Goal: Transaction & Acquisition: Book appointment/travel/reservation

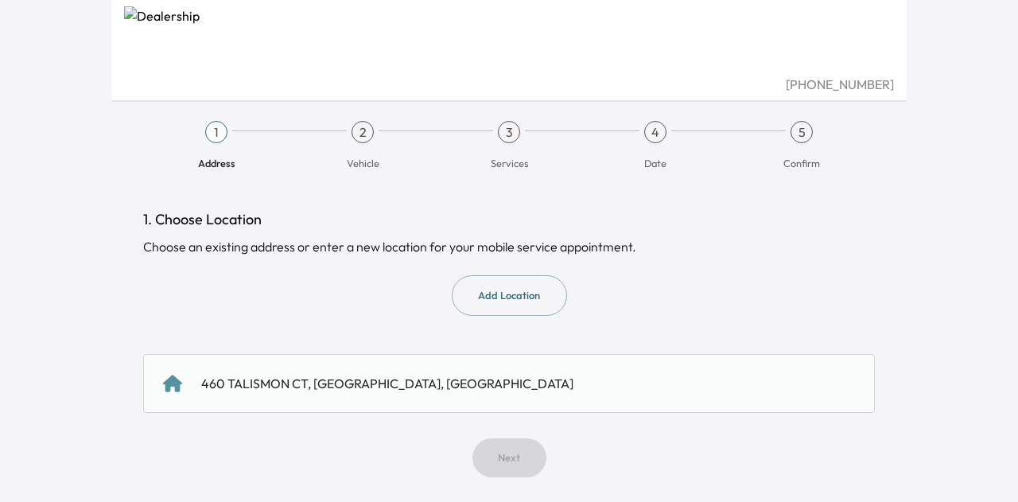
click at [468, 376] on div "460 TALISMON CT, [GEOGRAPHIC_DATA], [GEOGRAPHIC_DATA]" at bounding box center [387, 383] width 372 height 19
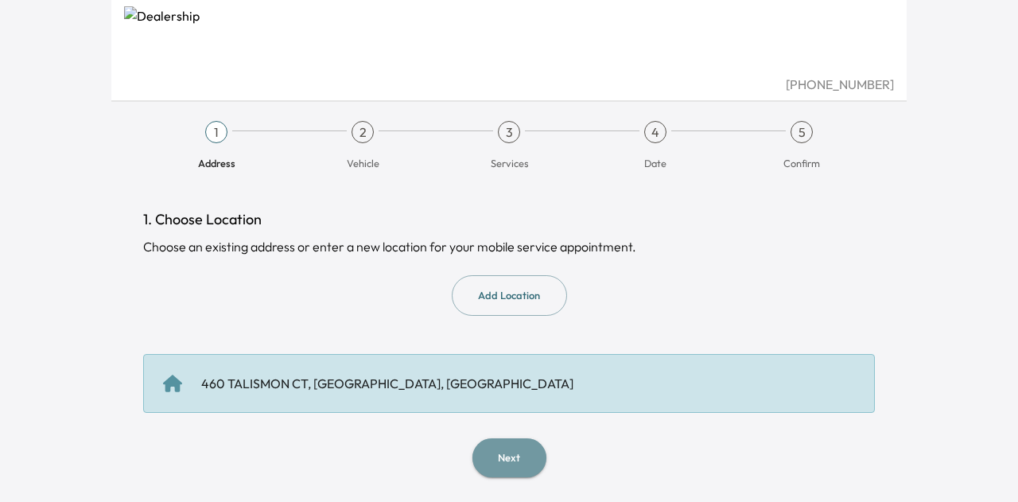
click at [522, 452] on button "Next" at bounding box center [509, 457] width 74 height 39
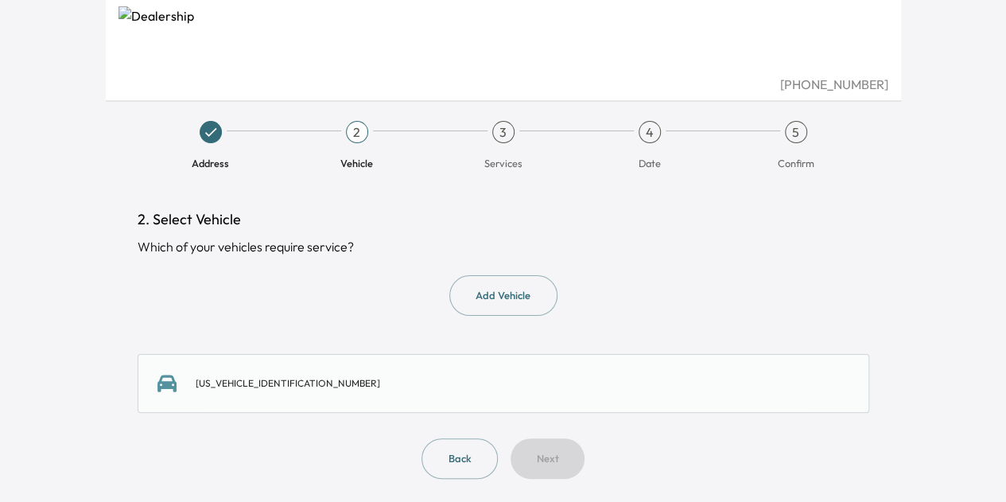
click at [490, 398] on div "[US_VEHICLE_IDENTIFICATION_NUMBER]" at bounding box center [504, 383] width 732 height 59
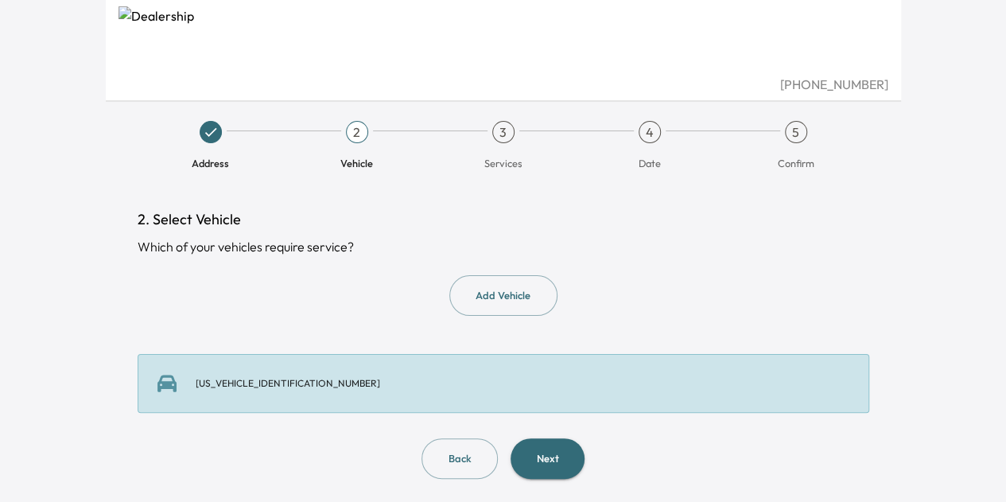
click at [536, 457] on button "Next" at bounding box center [548, 458] width 74 height 41
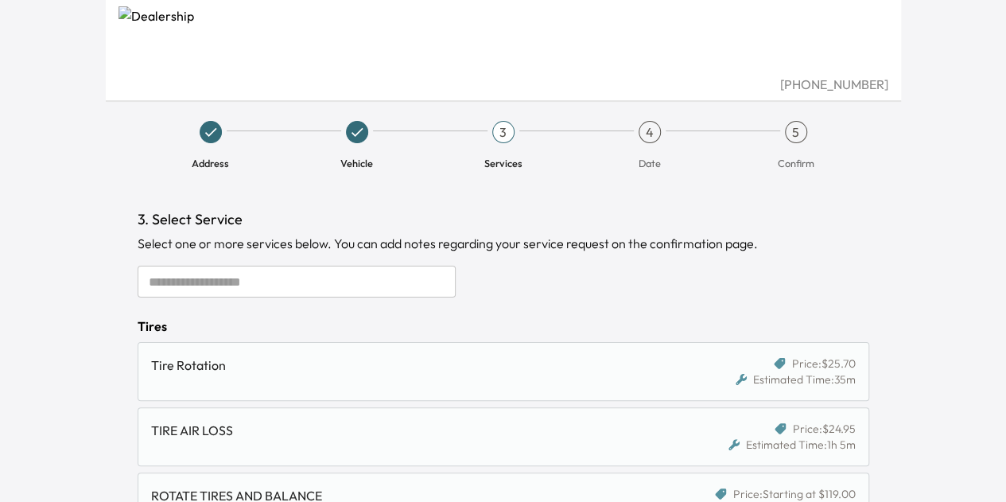
click at [254, 269] on input "text" at bounding box center [297, 282] width 318 height 32
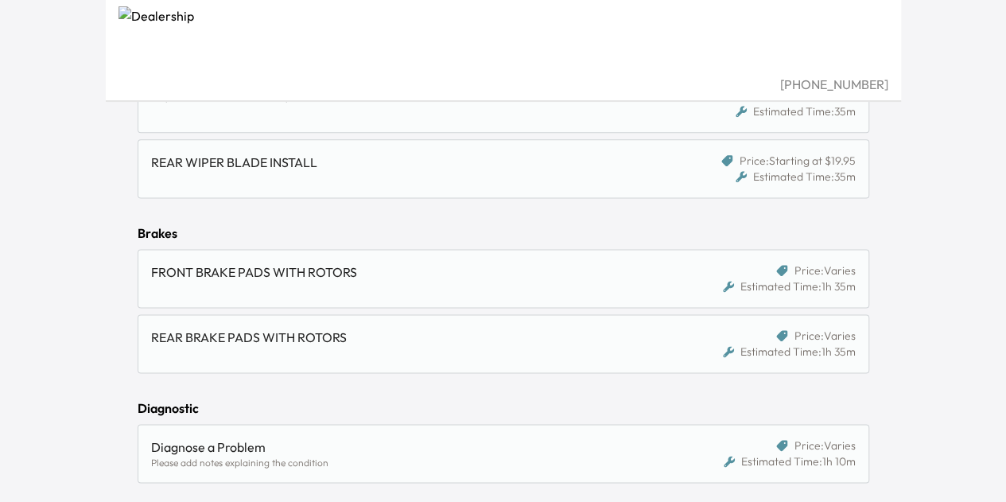
scroll to position [945, 0]
click at [403, 348] on div "REAR BRAKE PADS WITH ROTORS" at bounding box center [415, 343] width 529 height 32
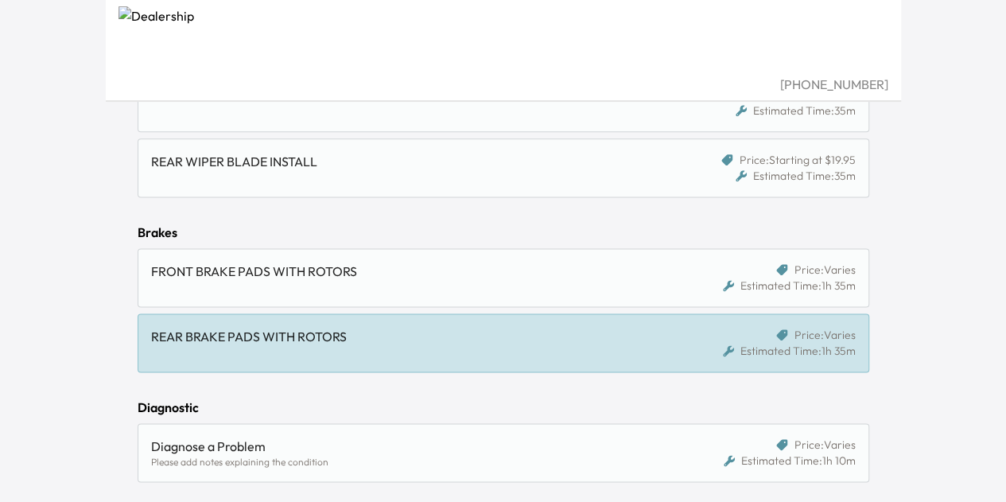
click at [410, 292] on div "FRONT BRAKE PADS WITH ROTORS Price: Varies Estimated Time: 1h 35m" at bounding box center [504, 277] width 732 height 59
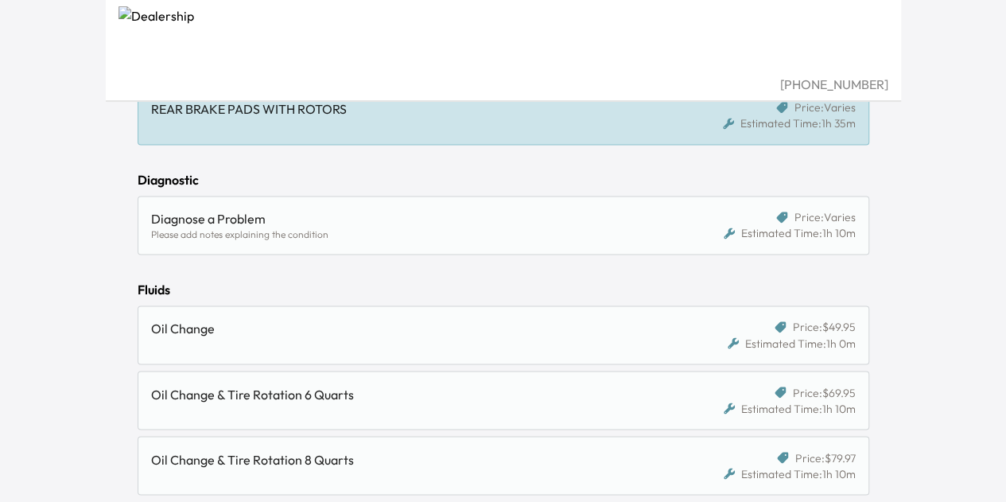
scroll to position [1229, 0]
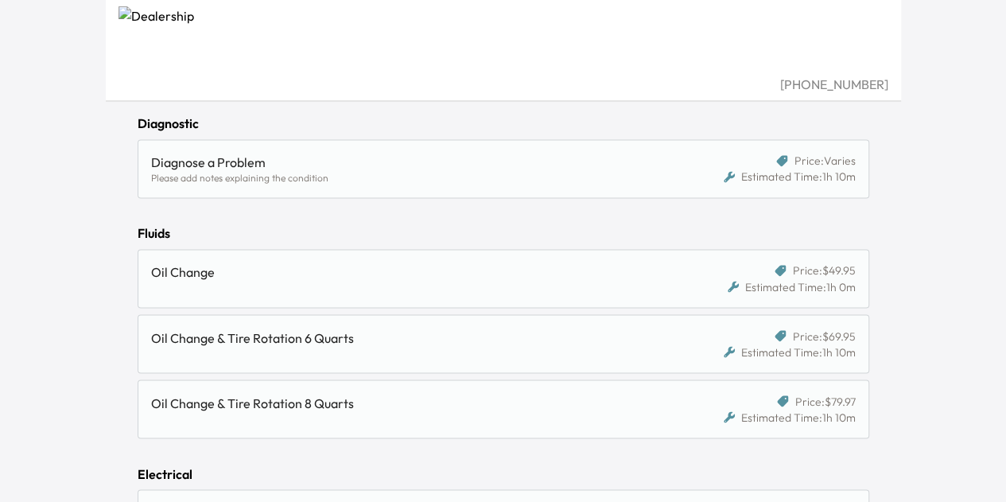
click at [425, 262] on div "Oil Change" at bounding box center [409, 271] width 516 height 19
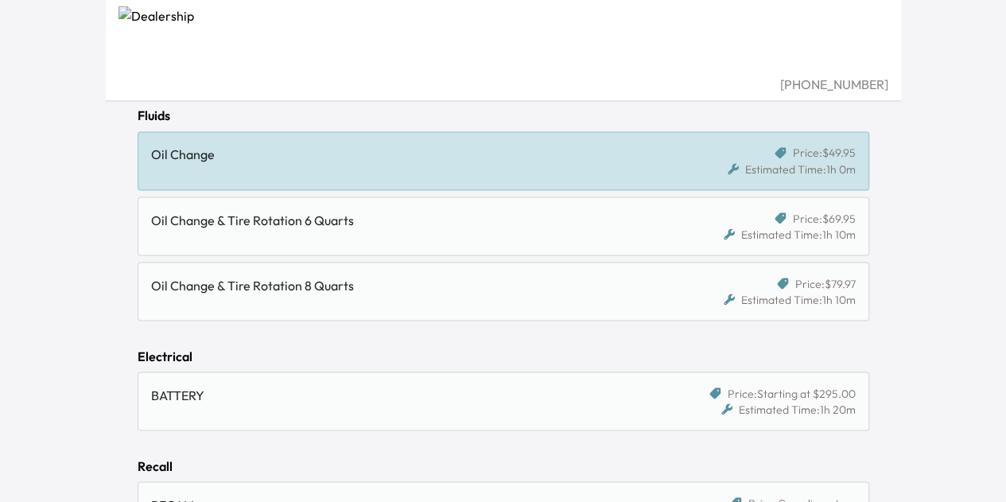
scroll to position [1465, 0]
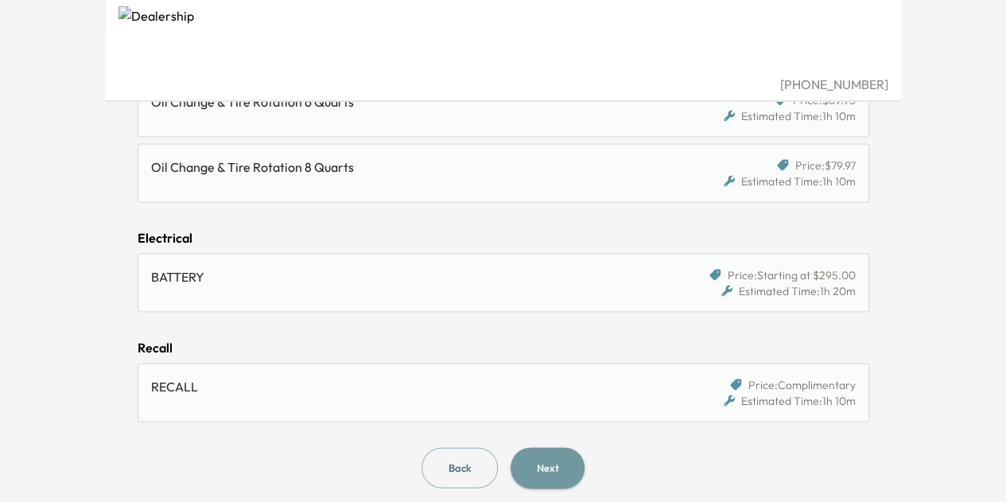
click at [557, 452] on button "Next" at bounding box center [548, 467] width 74 height 41
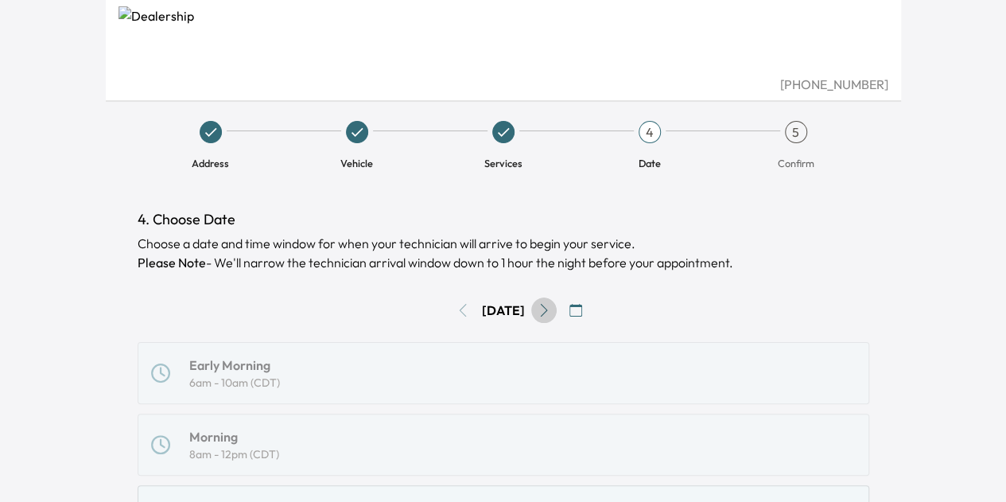
click at [547, 305] on icon "Go to next day" at bounding box center [543, 310] width 7 height 13
click at [550, 305] on icon "Go to next day" at bounding box center [544, 310] width 13 height 13
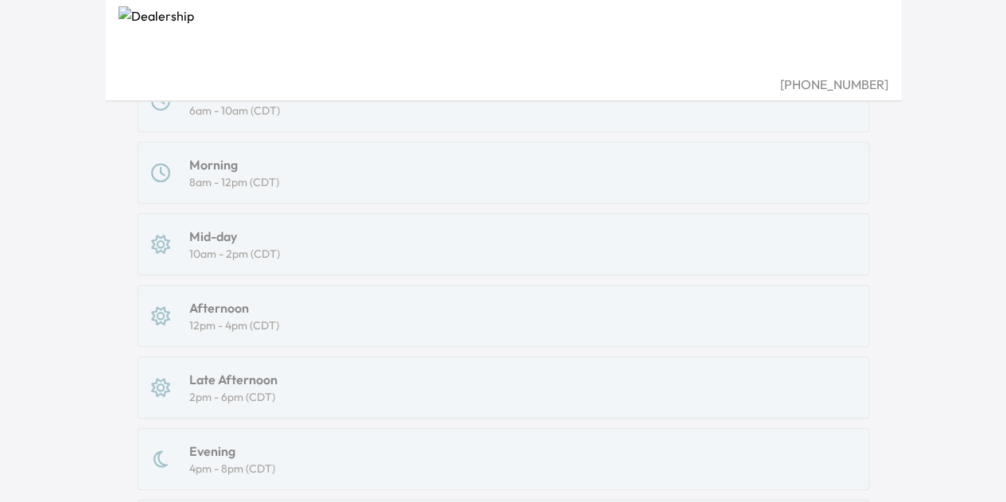
scroll to position [89, 0]
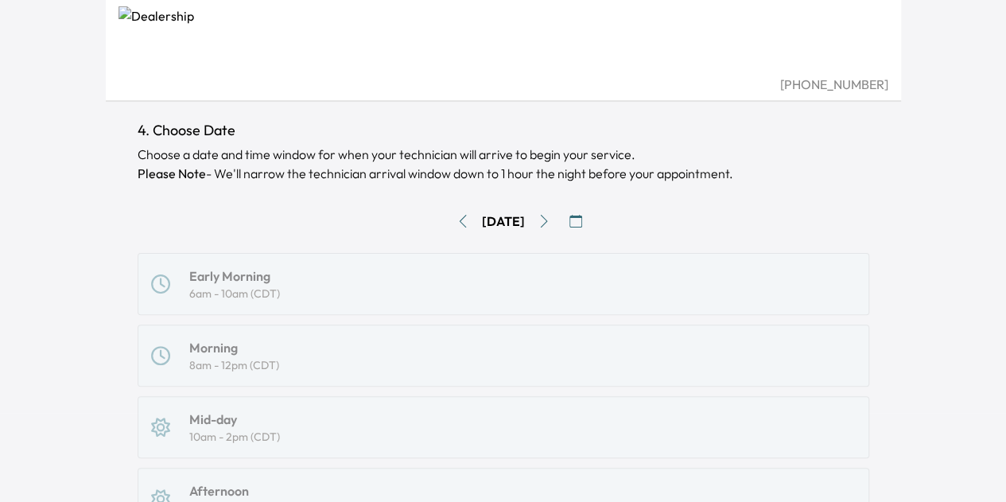
click at [274, 279] on div "Early Morning 6am - 10am (CDT) Morning 8am - 12pm (CDT) Mid-day 10am - 2pm (CDT…" at bounding box center [504, 498] width 732 height 491
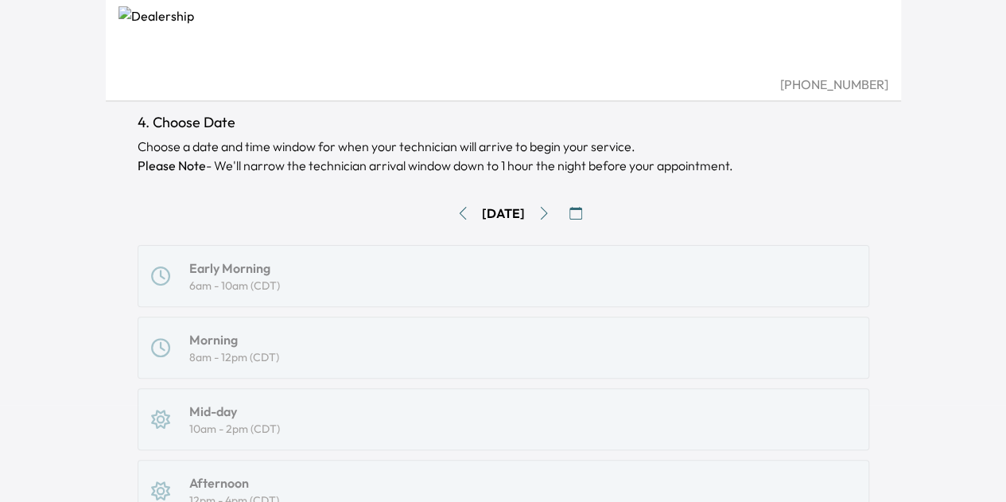
scroll to position [95, 0]
click at [550, 210] on icon "Go to next day" at bounding box center [544, 214] width 13 height 13
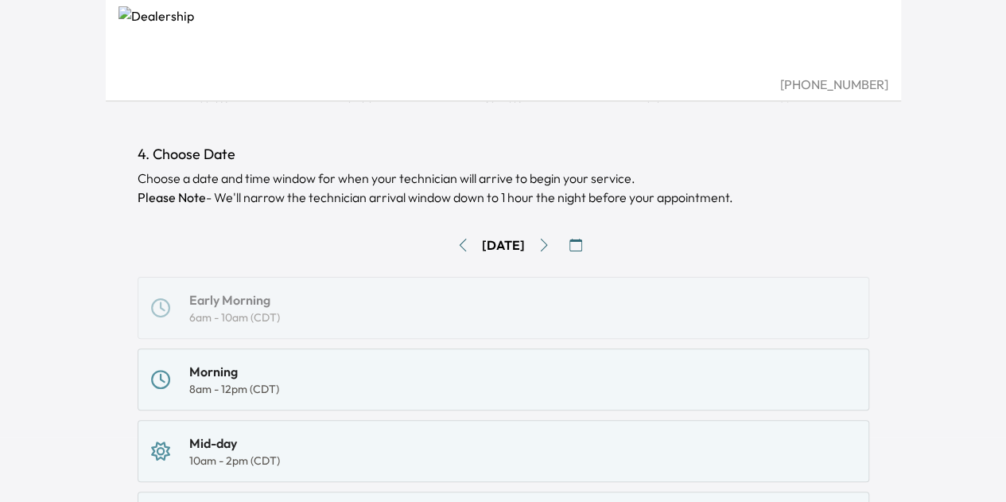
scroll to position [45, 0]
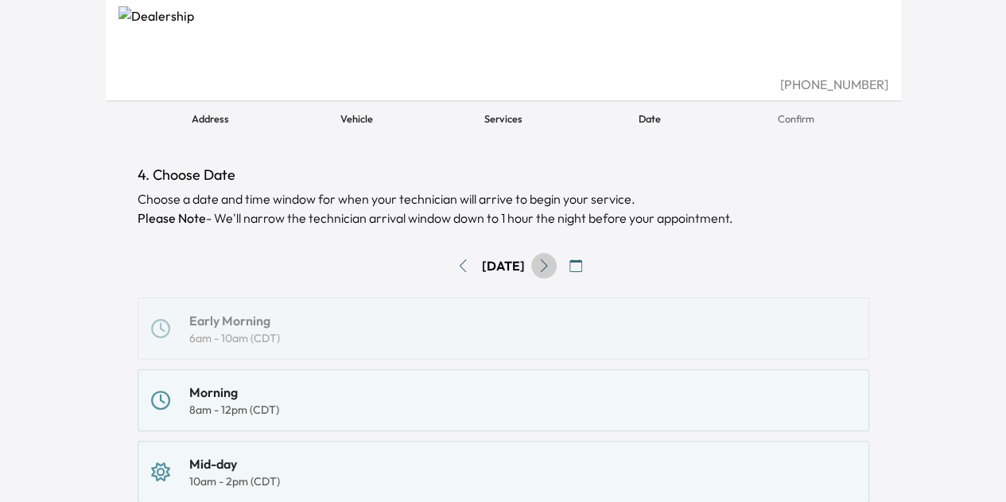
click at [557, 268] on button "Go to next day" at bounding box center [543, 265] width 25 height 25
click at [550, 268] on icon "Go to next day" at bounding box center [544, 265] width 13 height 13
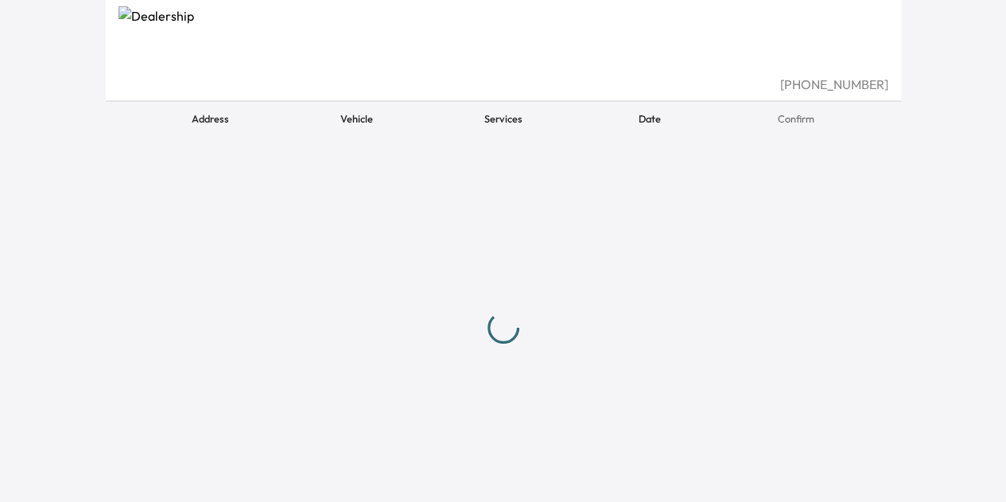
click at [558, 268] on div at bounding box center [504, 327] width 732 height 327
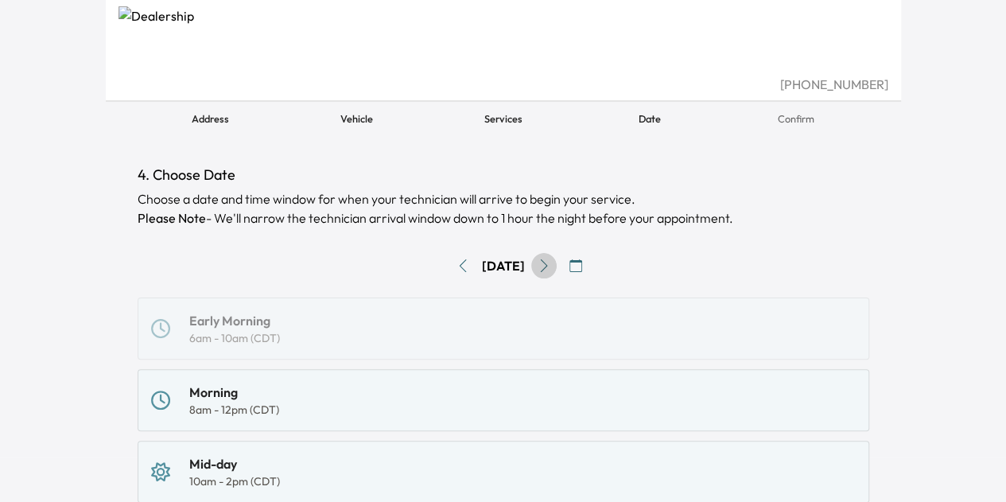
click at [550, 268] on icon "Go to next day" at bounding box center [544, 265] width 13 height 13
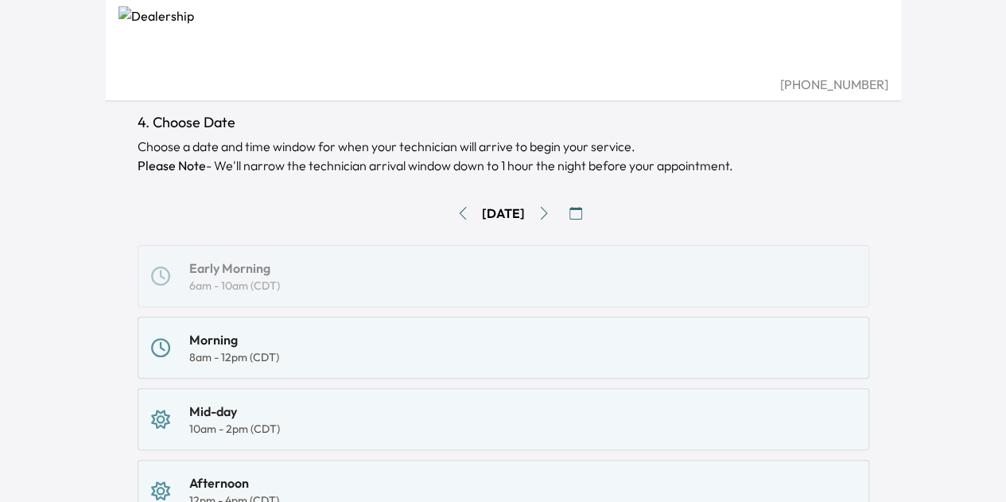
scroll to position [99, 0]
click at [334, 348] on div "Morning 8am - 12pm (CDT)" at bounding box center [503, 345] width 705 height 35
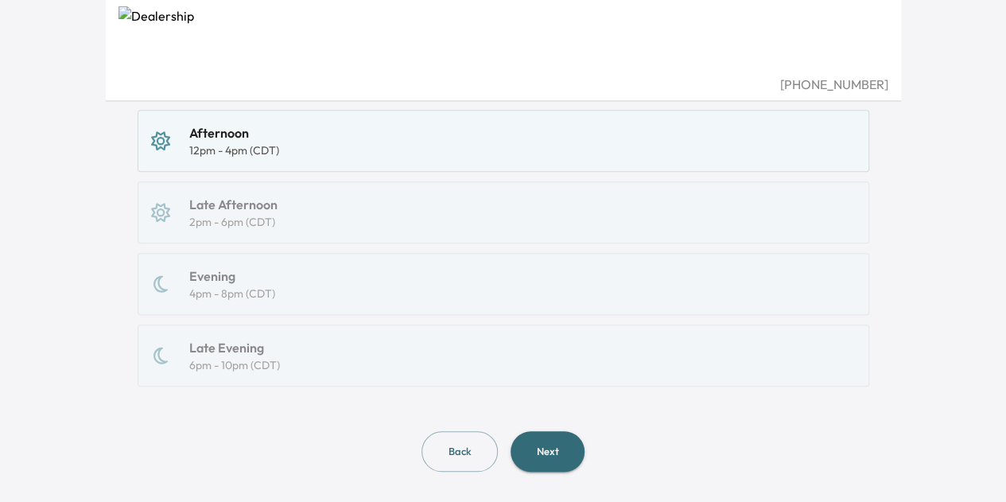
scroll to position [463, 0]
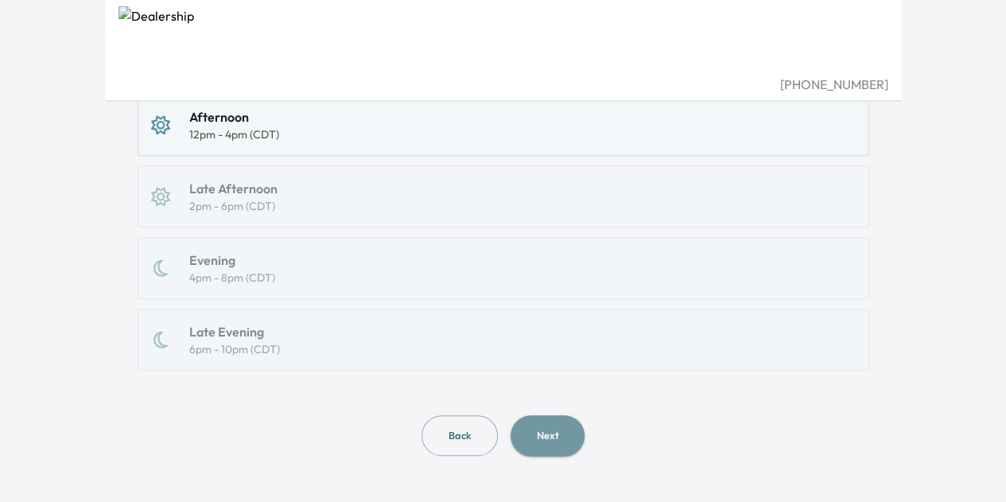
click at [538, 429] on button "Next" at bounding box center [548, 435] width 74 height 41
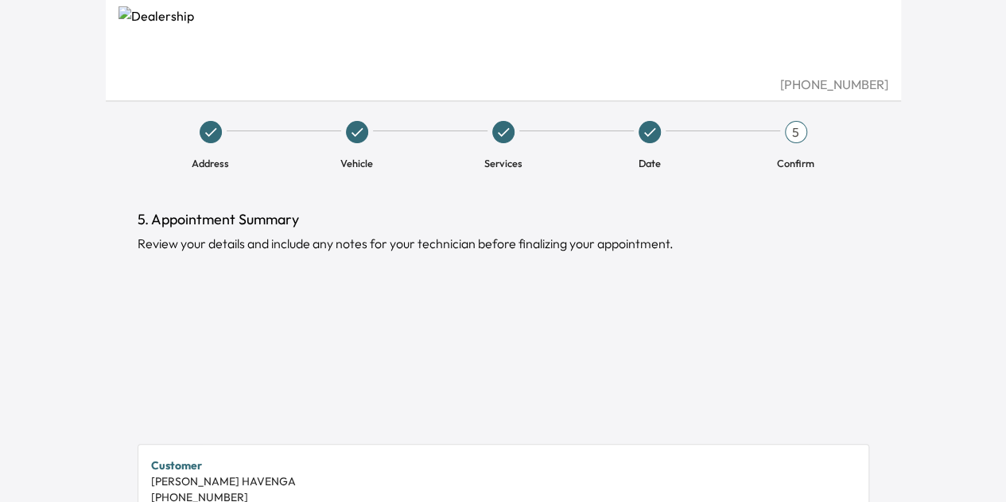
click at [517, 157] on span "Services" at bounding box center [503, 163] width 38 height 14
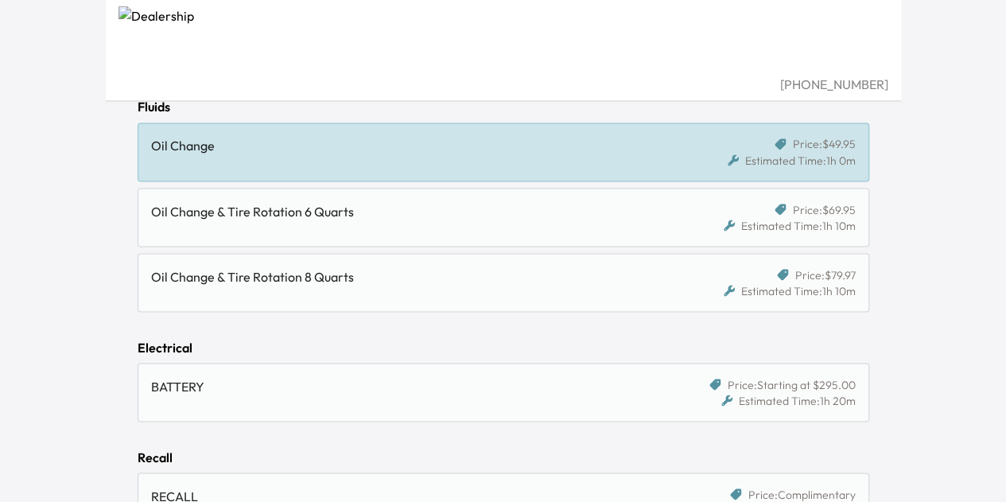
scroll to position [1465, 0]
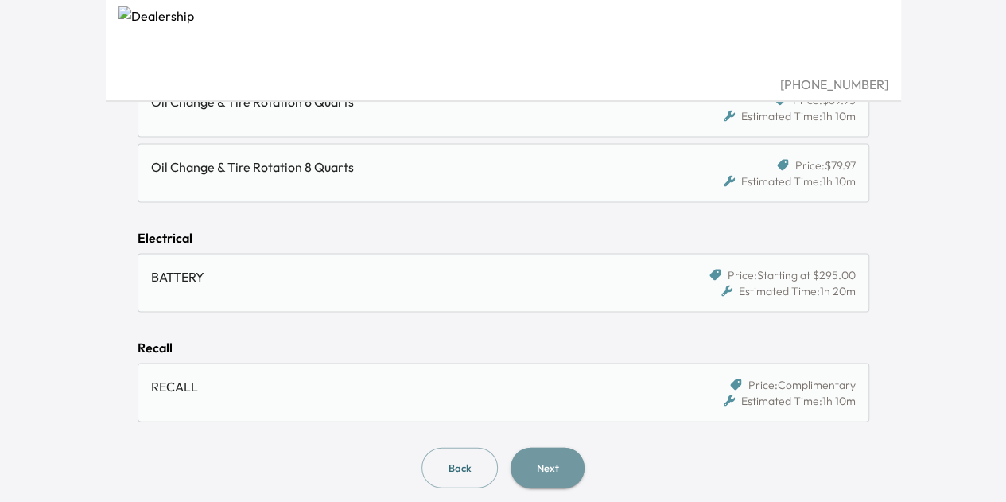
click at [543, 457] on button "Next" at bounding box center [548, 467] width 74 height 41
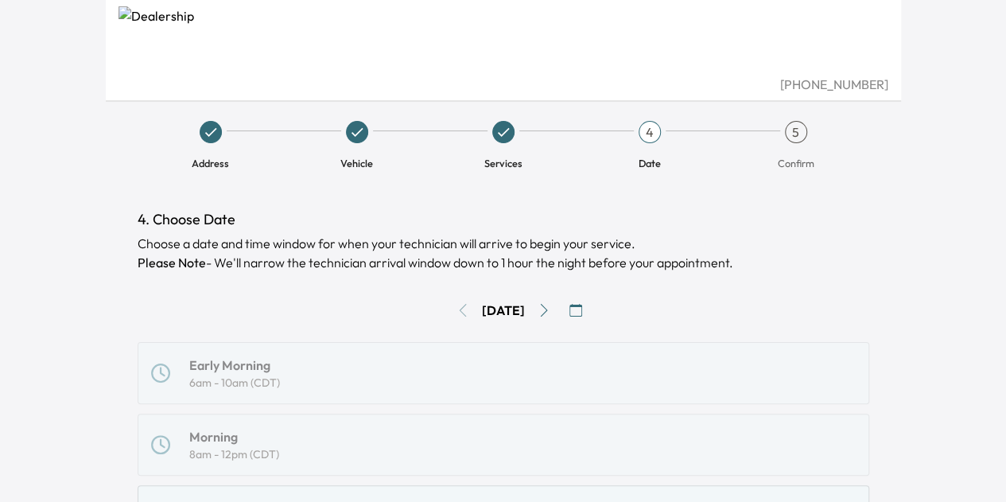
click at [492, 141] on span at bounding box center [503, 132] width 22 height 22
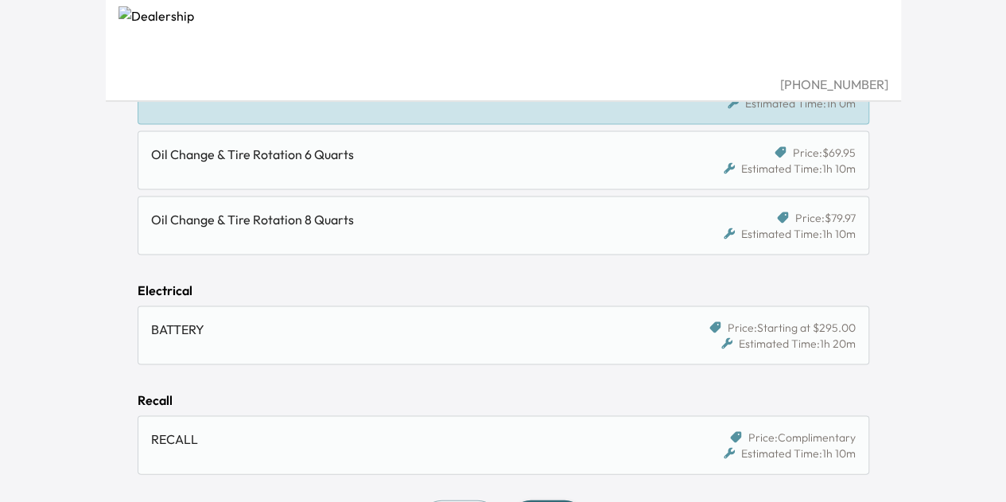
scroll to position [1465, 0]
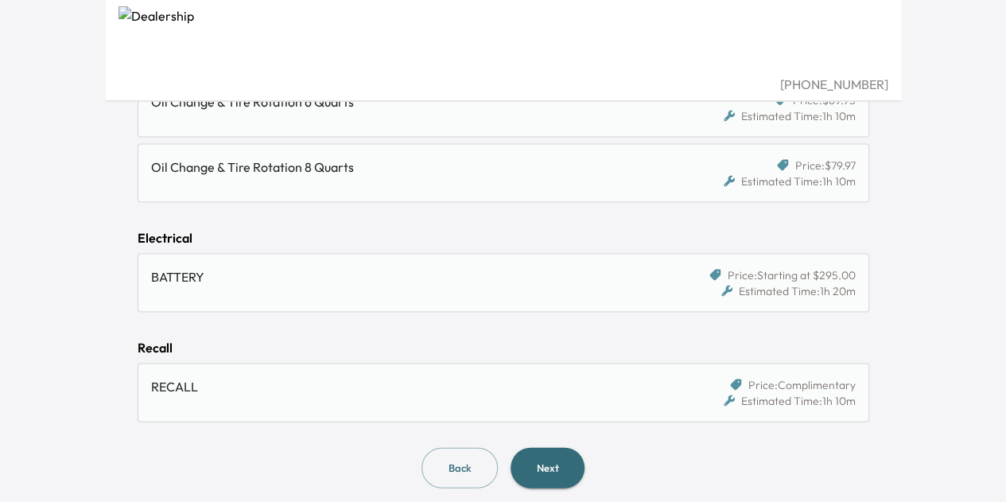
click at [539, 454] on button "Next" at bounding box center [548, 467] width 74 height 41
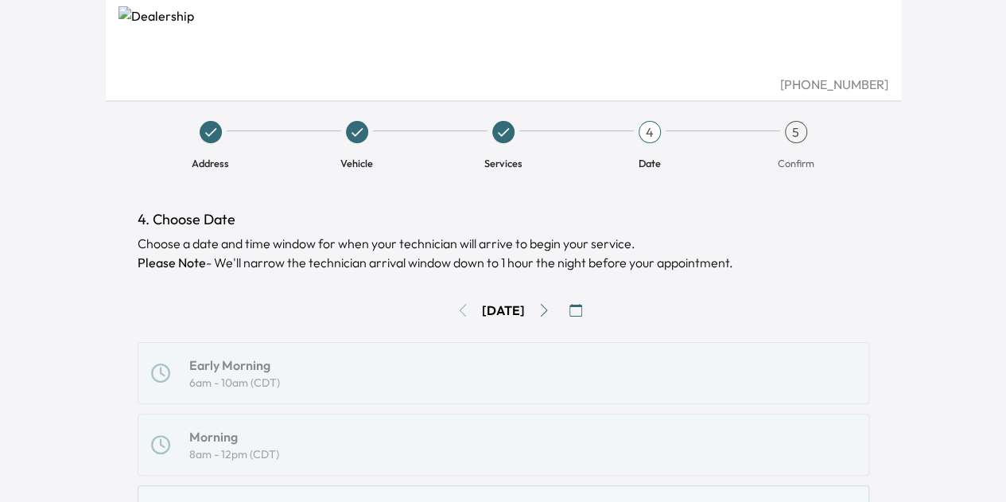
click at [582, 313] on icon "button" at bounding box center [575, 310] width 13 height 13
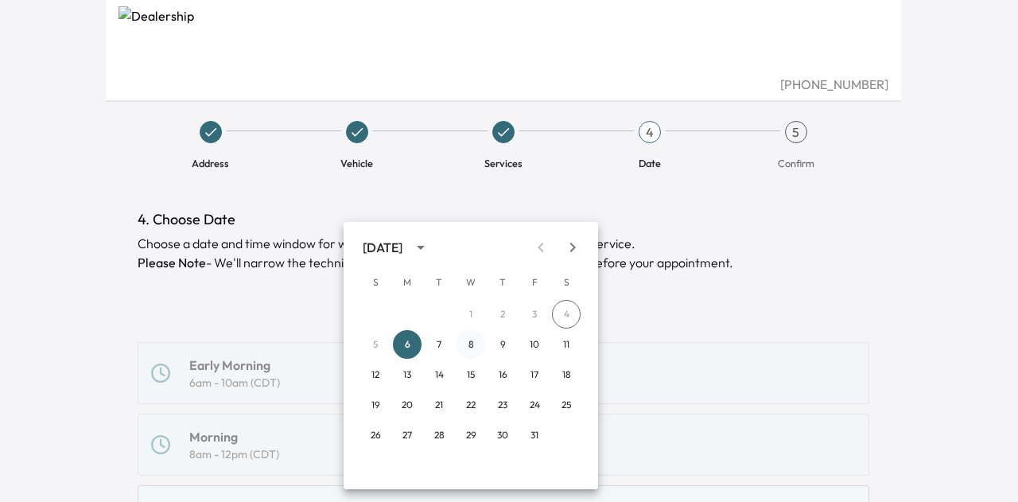
click at [470, 336] on button "8" at bounding box center [470, 344] width 29 height 29
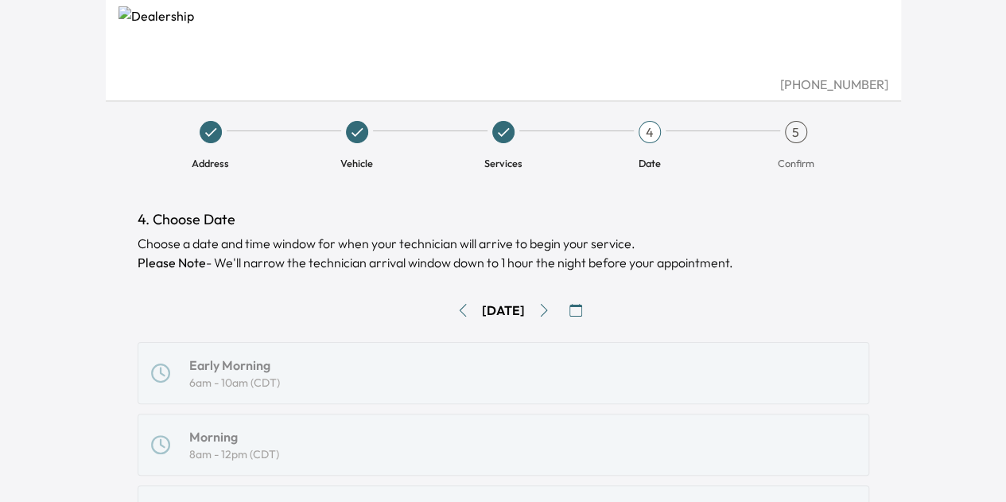
click at [582, 312] on icon "button" at bounding box center [575, 310] width 13 height 13
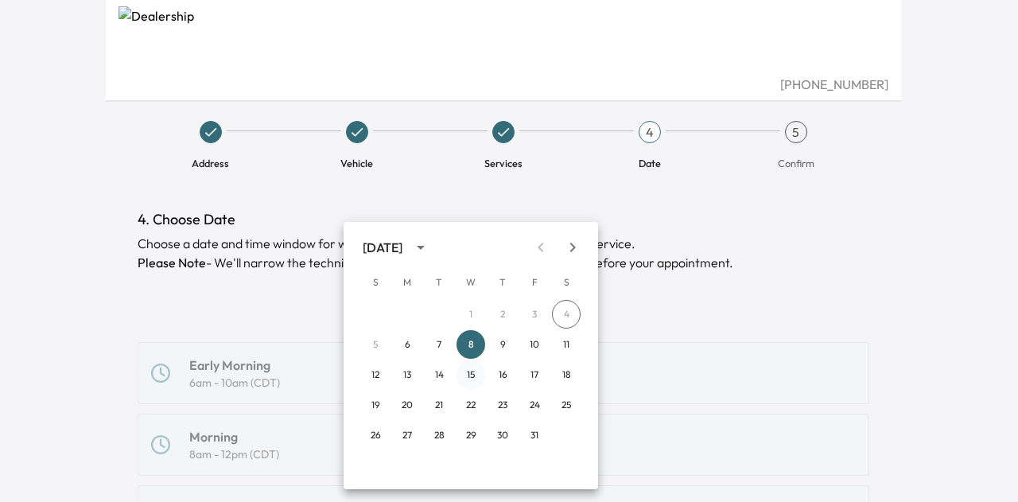
click at [471, 372] on button "15" at bounding box center [470, 374] width 29 height 29
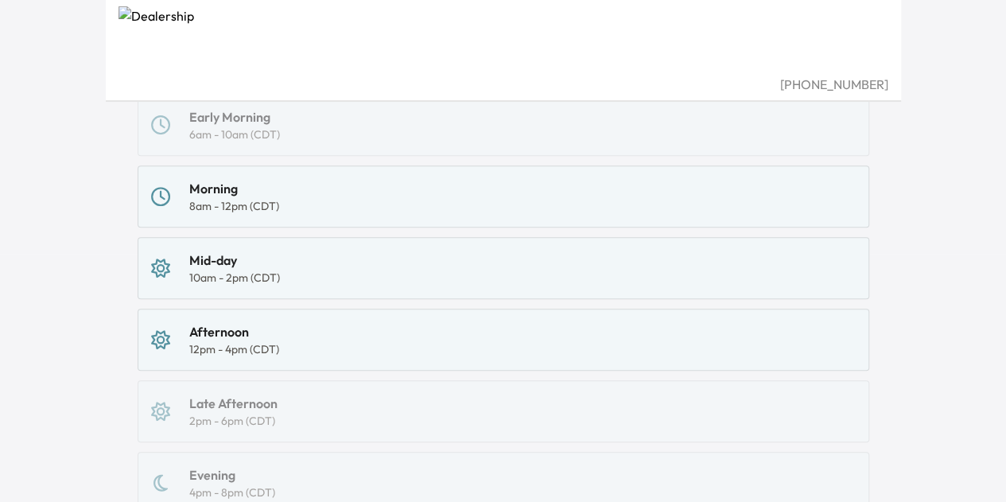
scroll to position [250, 0]
click at [328, 195] on div "Morning 8am - 12pm (CDT)" at bounding box center [503, 194] width 705 height 35
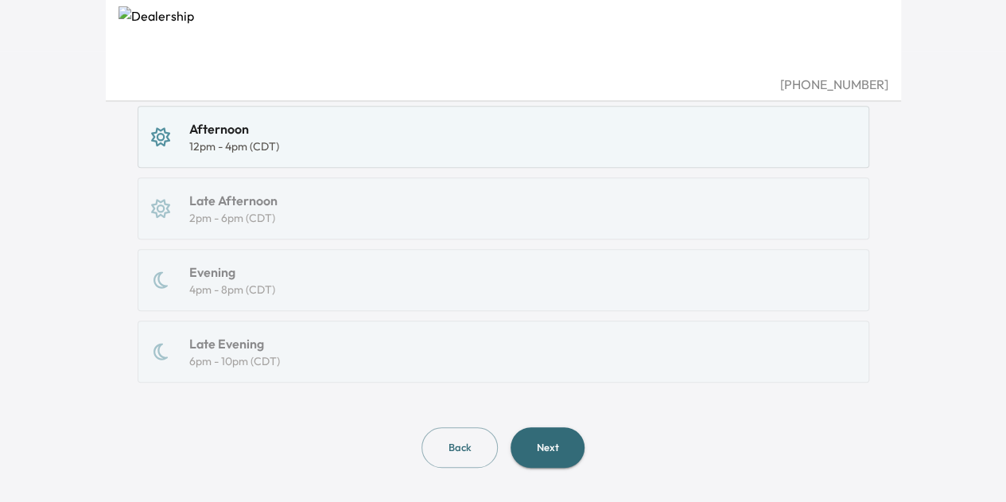
scroll to position [463, 0]
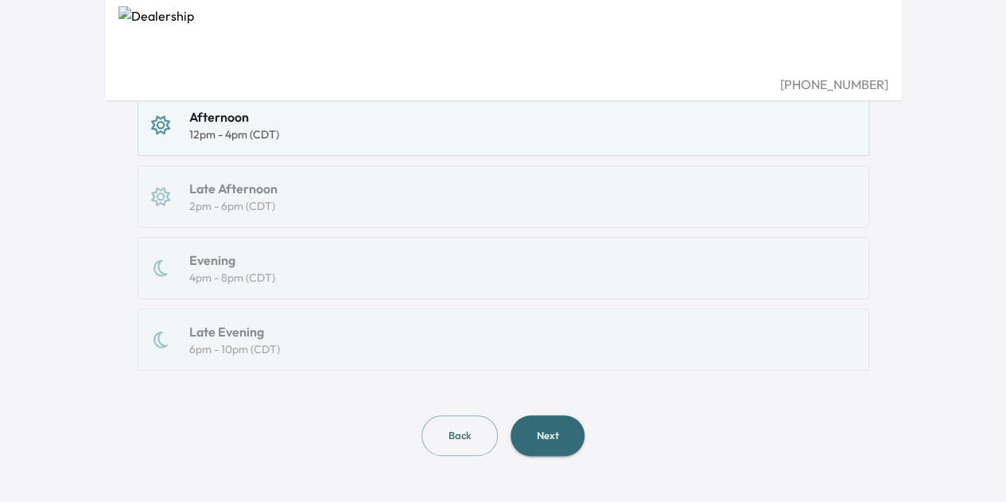
click at [550, 446] on button "Next" at bounding box center [548, 435] width 74 height 41
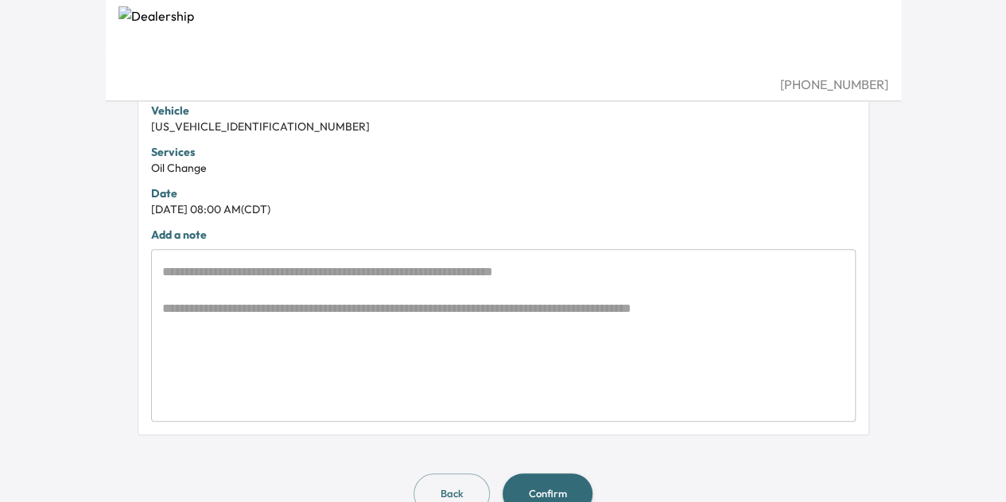
scroll to position [454, 0]
click at [377, 276] on textarea at bounding box center [503, 335] width 682 height 146
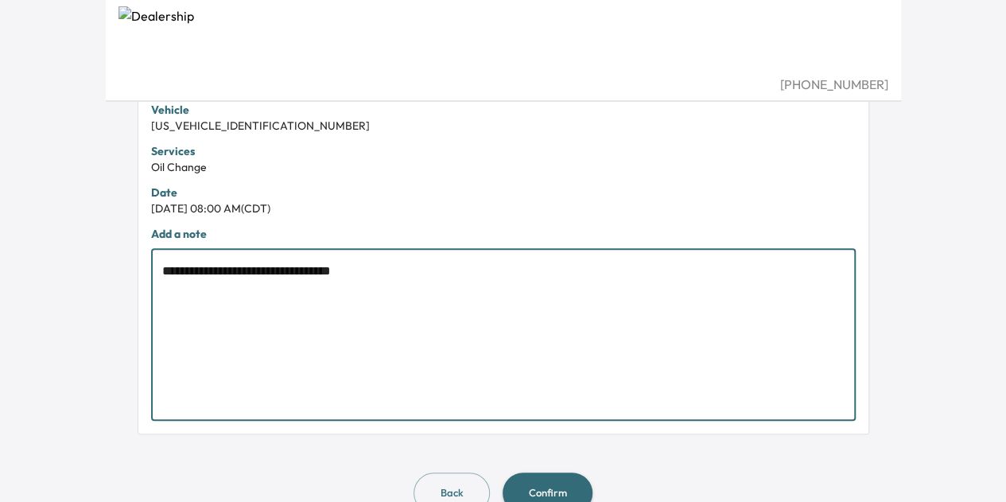
type textarea "**********"
click at [550, 479] on button "Confirm" at bounding box center [548, 492] width 90 height 41
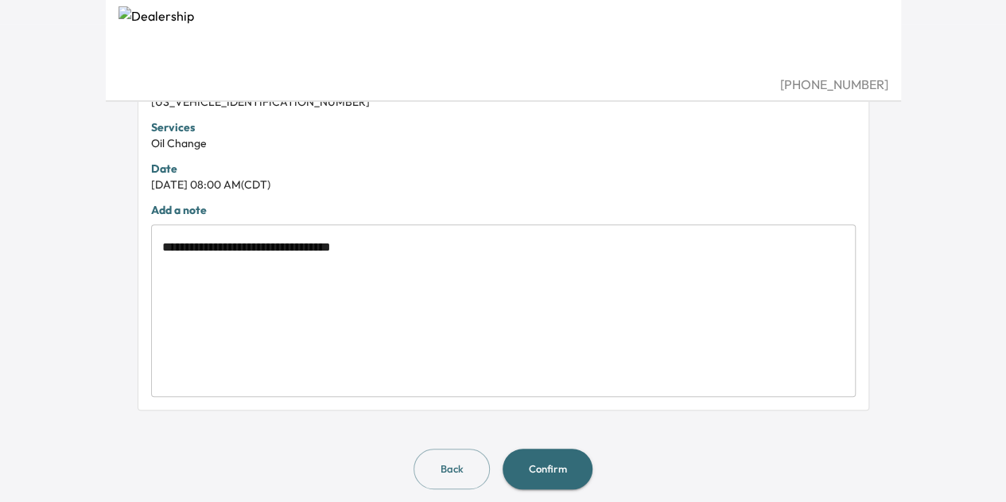
scroll to position [489, 0]
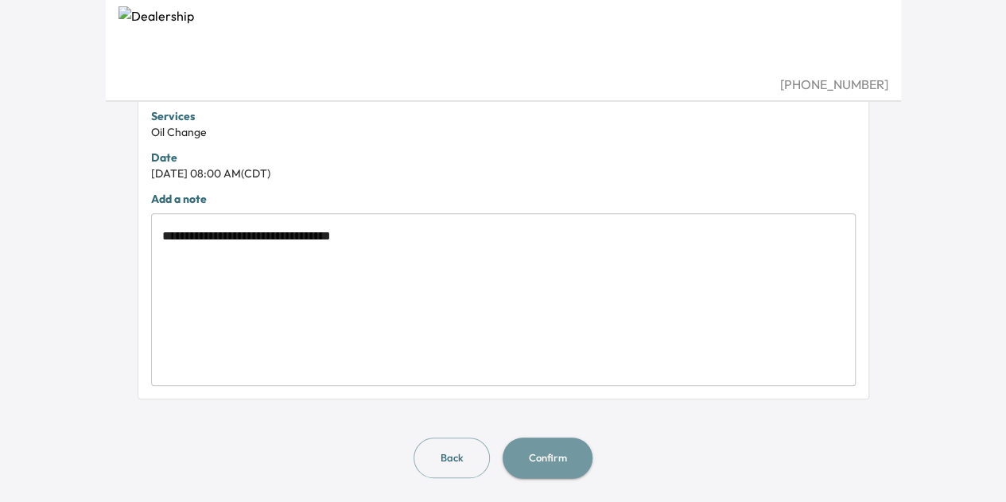
click at [562, 464] on button "Confirm" at bounding box center [548, 457] width 90 height 41
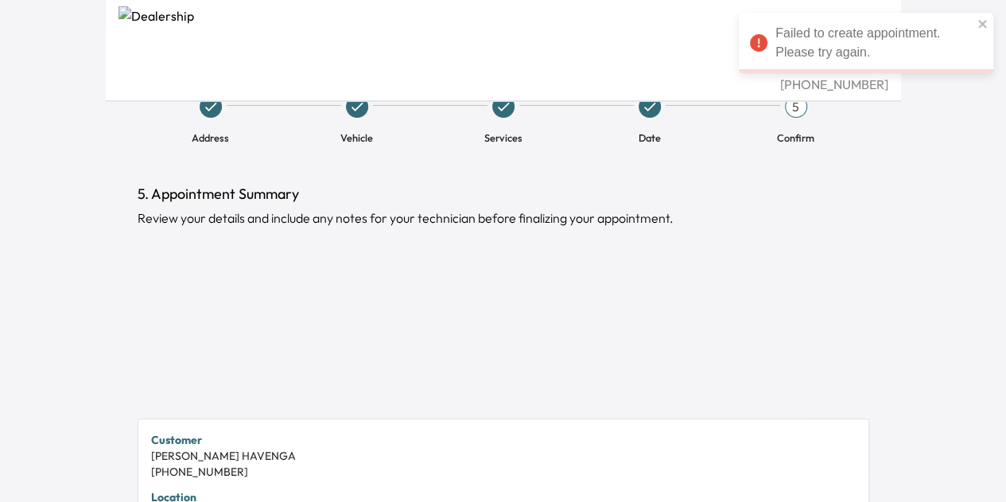
scroll to position [0, 0]
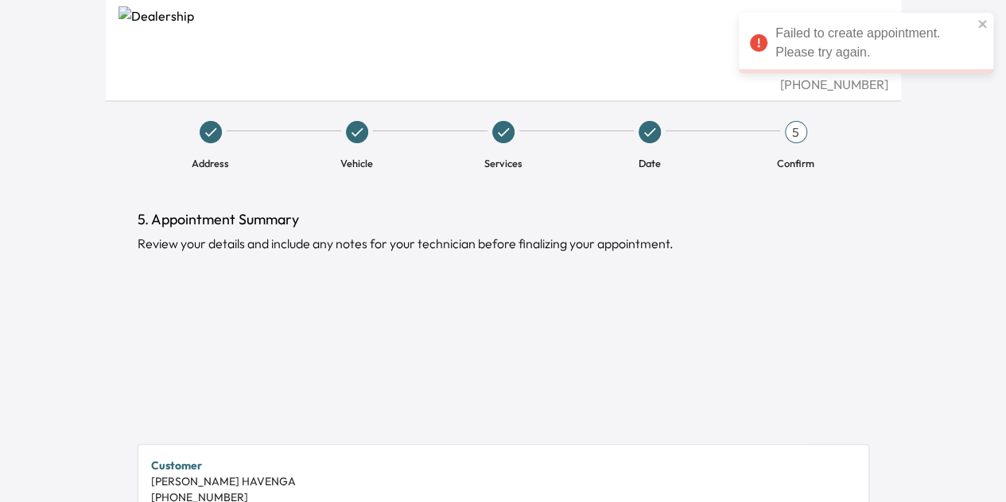
click at [655, 136] on icon at bounding box center [650, 132] width 16 height 16
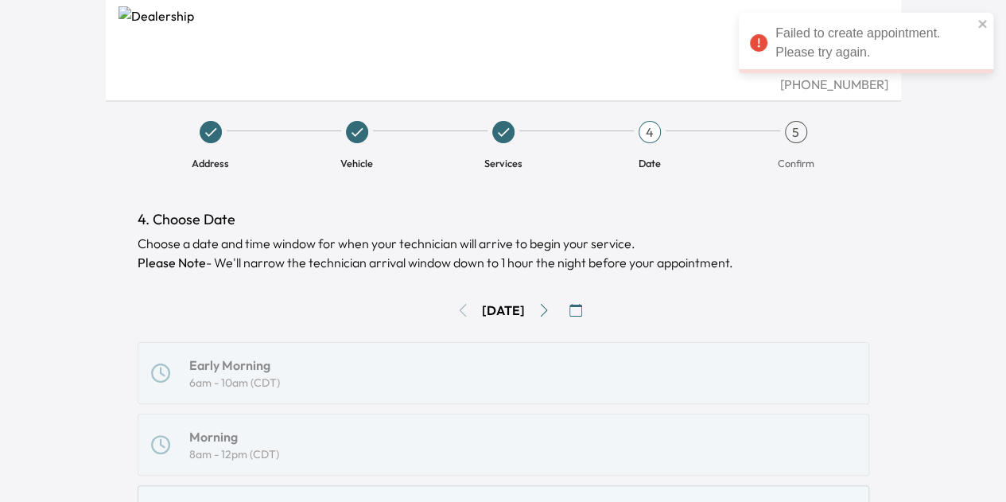
click at [581, 315] on icon "button" at bounding box center [575, 310] width 13 height 13
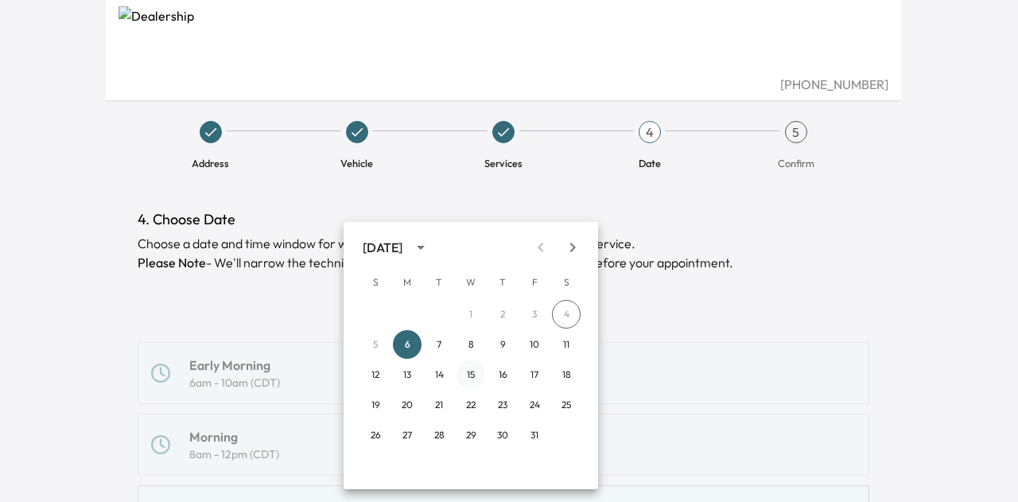
click at [471, 375] on button "15" at bounding box center [470, 374] width 29 height 29
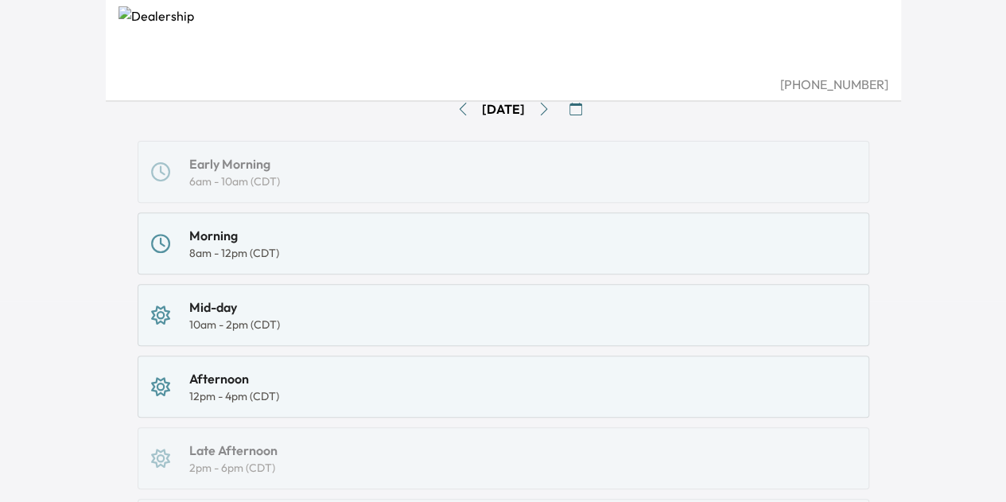
scroll to position [202, 0]
click at [312, 228] on div "Morning 8am - 12pm (CDT)" at bounding box center [503, 242] width 705 height 35
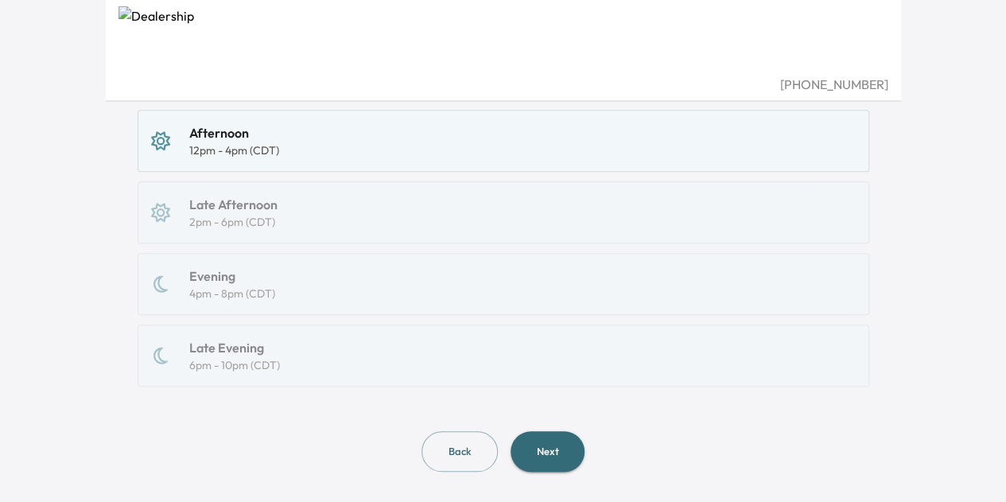
scroll to position [448, 0]
click at [555, 446] on button "Next" at bounding box center [548, 449] width 74 height 41
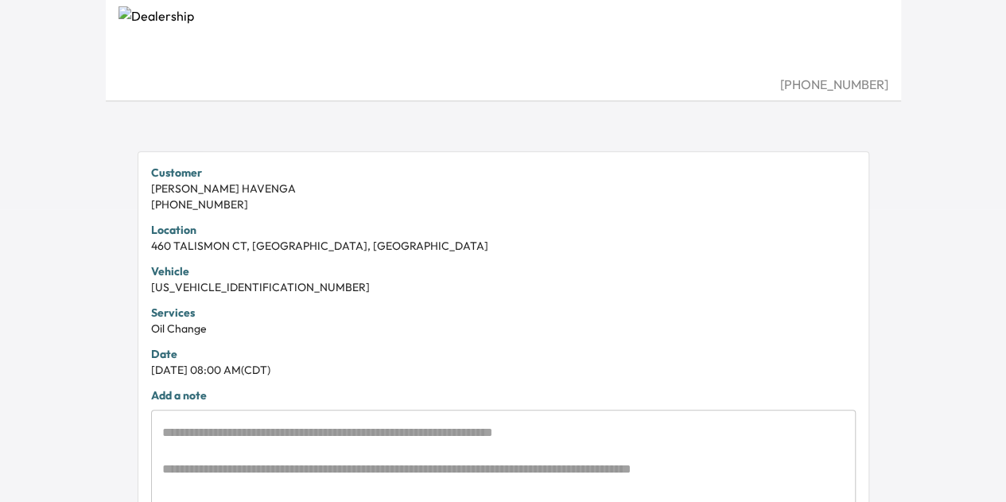
scroll to position [489, 0]
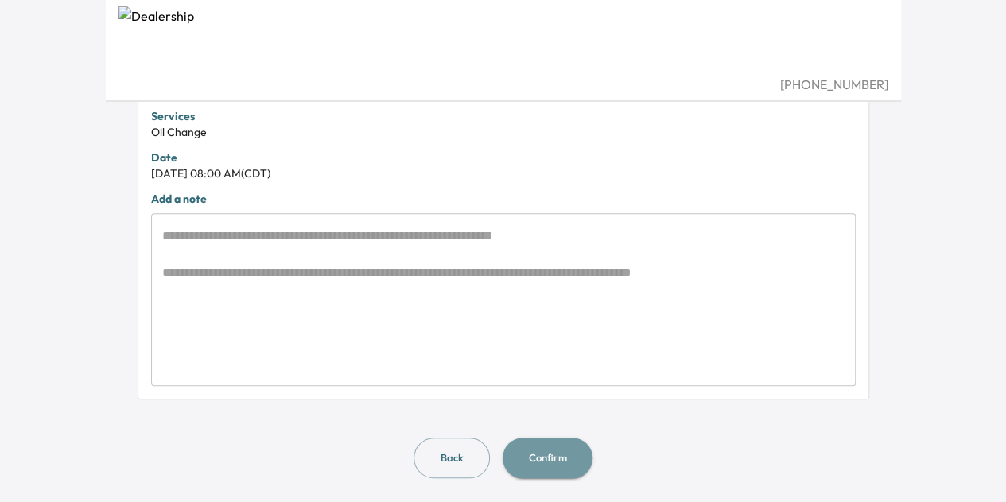
click at [544, 466] on button "Confirm" at bounding box center [548, 457] width 90 height 41
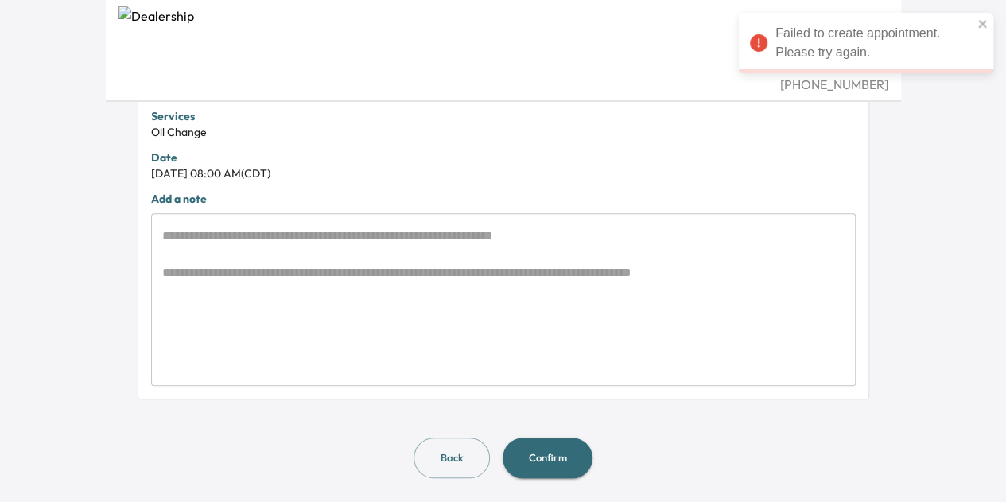
click at [860, 47] on div "Failed to create appointment. Please try again." at bounding box center [866, 43] width 254 height 60
click at [980, 20] on icon "close" at bounding box center [982, 23] width 11 height 13
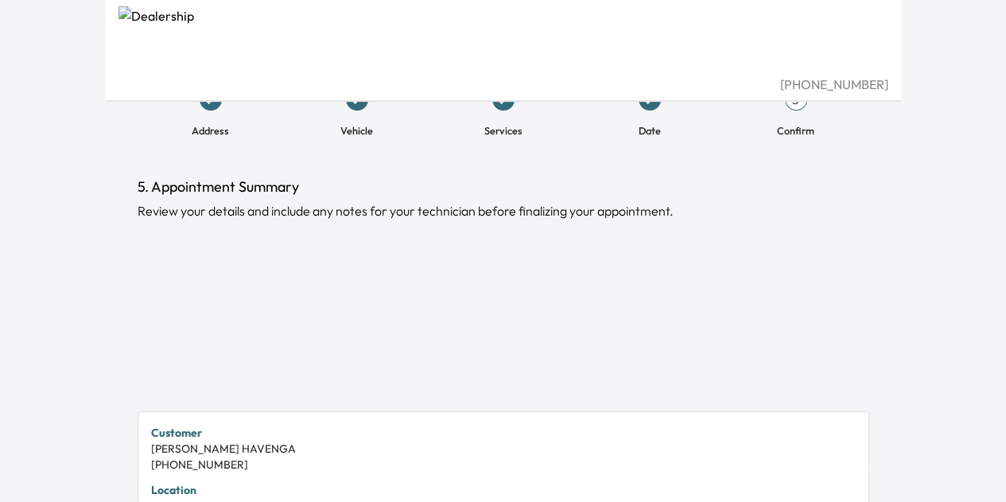
scroll to position [40, 0]
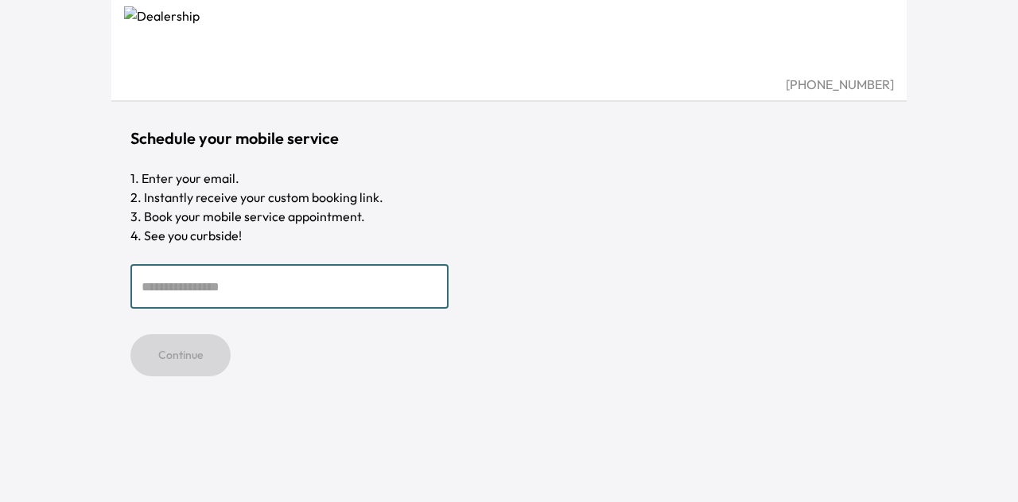
click at [240, 287] on input "email" at bounding box center [289, 286] width 318 height 45
type input "**********"
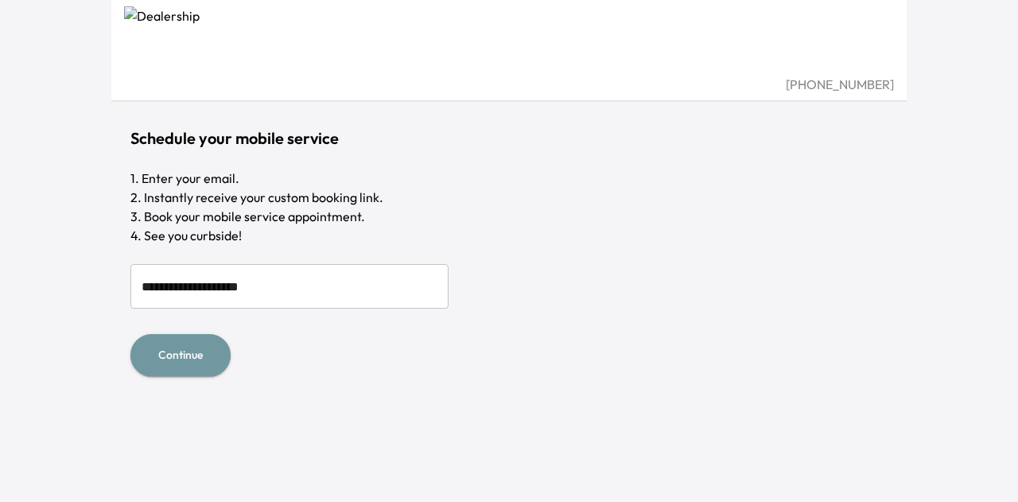
click at [205, 350] on button "Continue" at bounding box center [180, 355] width 100 height 42
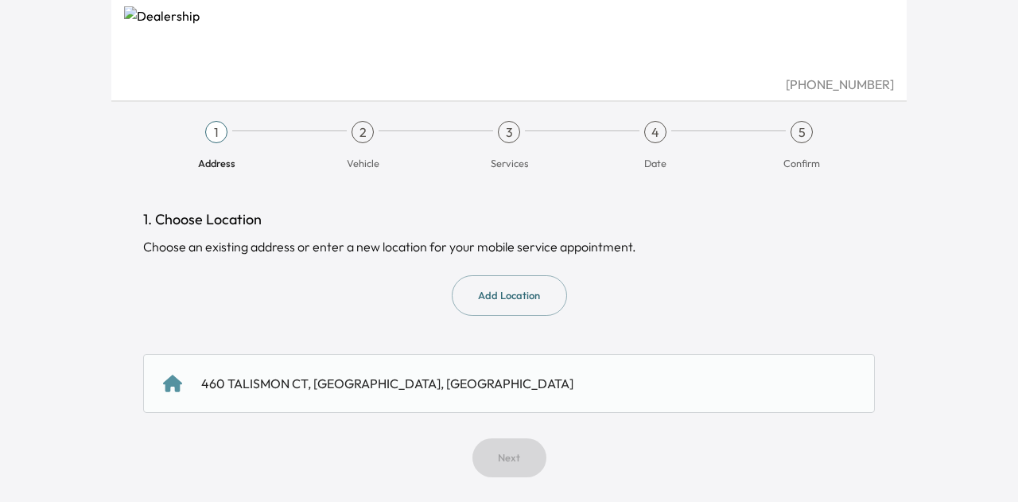
drag, startPoint x: 518, startPoint y: 360, endPoint x: 481, endPoint y: 352, distance: 38.2
click at [481, 352] on div "1. Choose Location Choose an existing address or enter a new location for your …" at bounding box center [509, 342] width 732 height 269
click at [469, 390] on div "460 TALISMON CT, [GEOGRAPHIC_DATA], [GEOGRAPHIC_DATA]" at bounding box center [387, 383] width 372 height 19
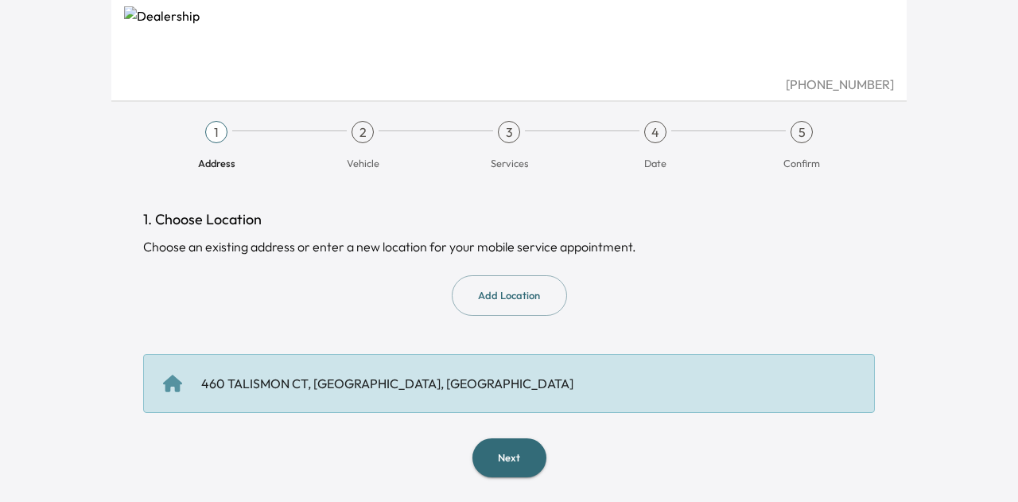
click at [499, 449] on button "Next" at bounding box center [509, 457] width 74 height 39
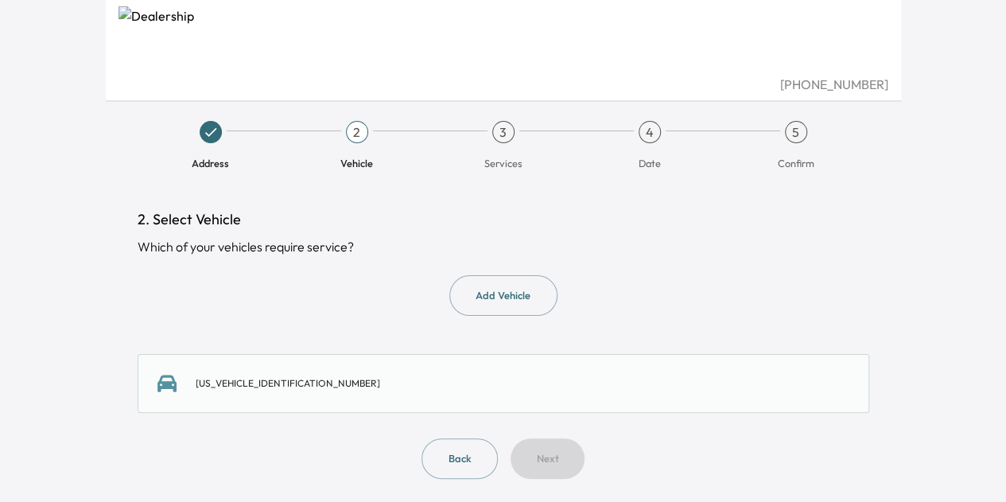
click at [454, 381] on div "[US_VEHICLE_IDENTIFICATION_NUMBER]" at bounding box center [503, 383] width 692 height 19
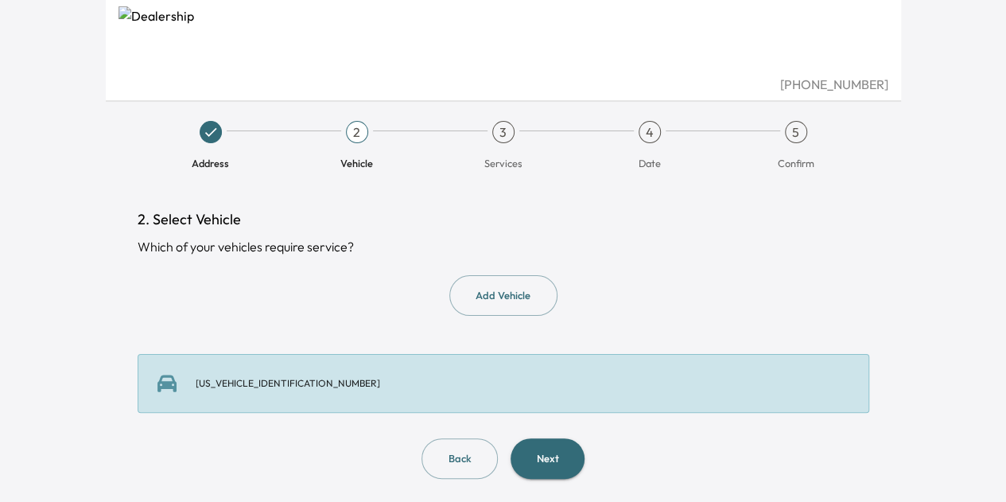
click at [536, 441] on button "Next" at bounding box center [548, 458] width 74 height 41
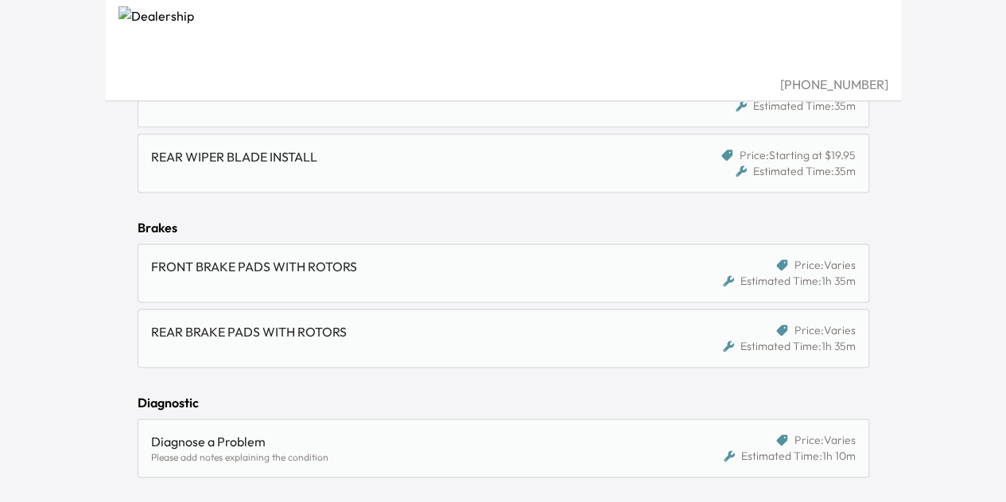
scroll to position [953, 0]
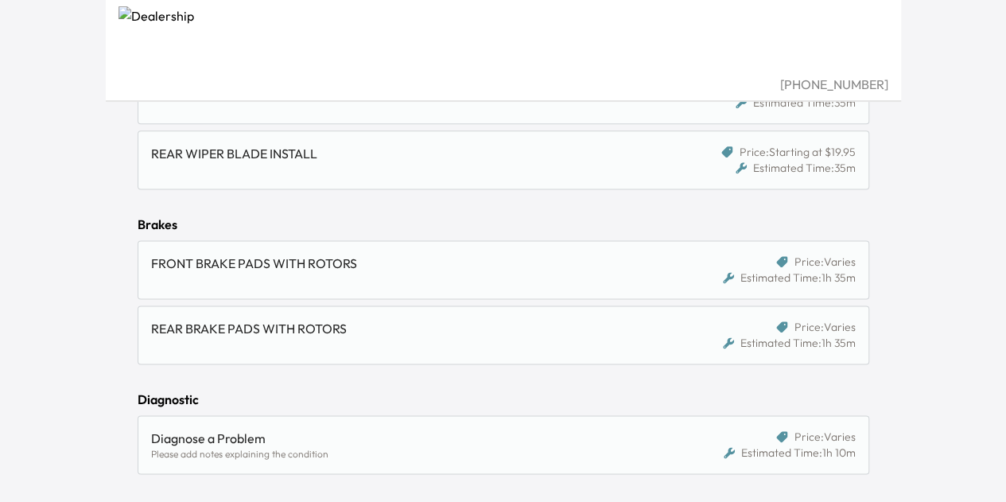
click at [456, 255] on div "FRONT BRAKE PADS WITH ROTORS" at bounding box center [409, 263] width 516 height 19
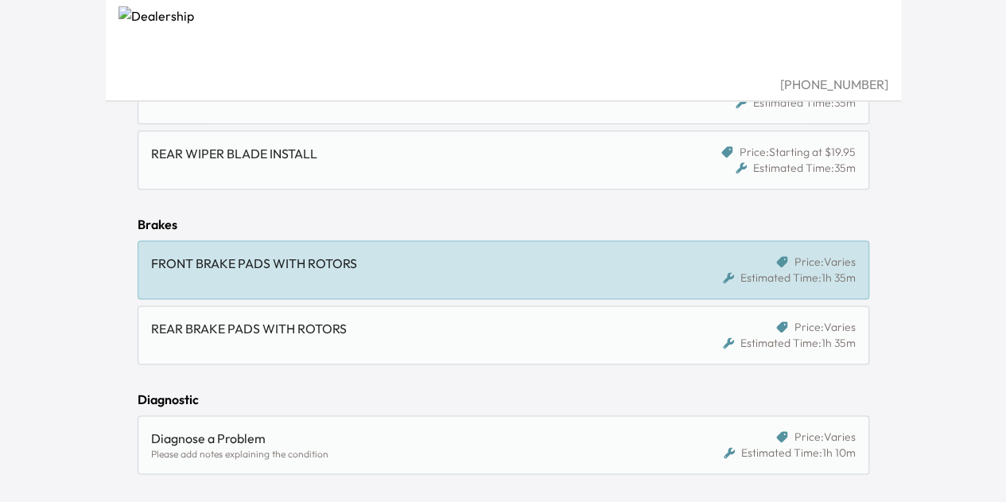
click at [430, 322] on div "REAR BRAKE PADS WITH ROTORS" at bounding box center [409, 328] width 516 height 19
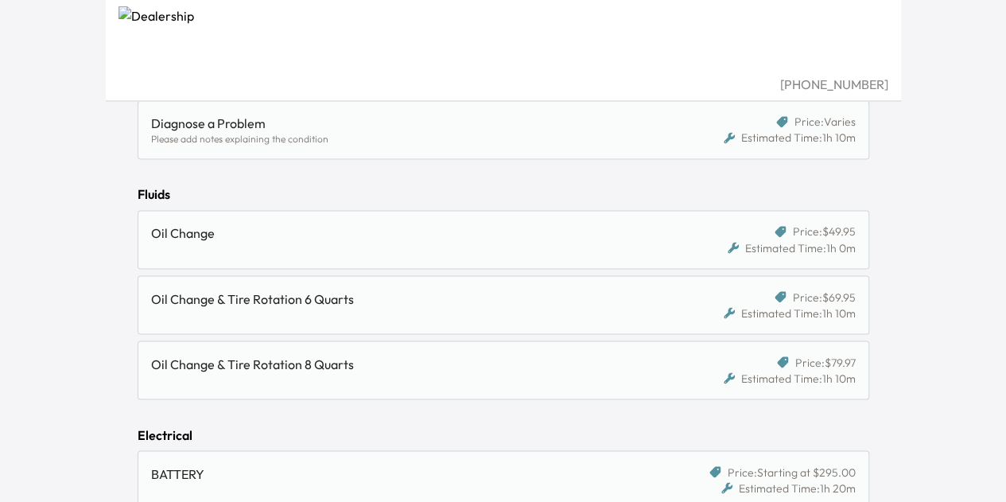
scroll to position [1275, 0]
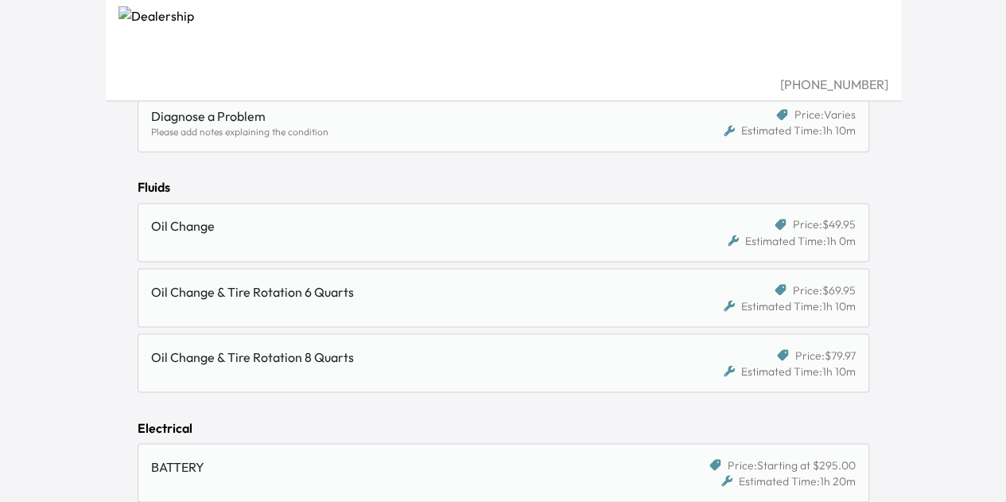
click at [438, 236] on div "Oil Change" at bounding box center [415, 232] width 529 height 32
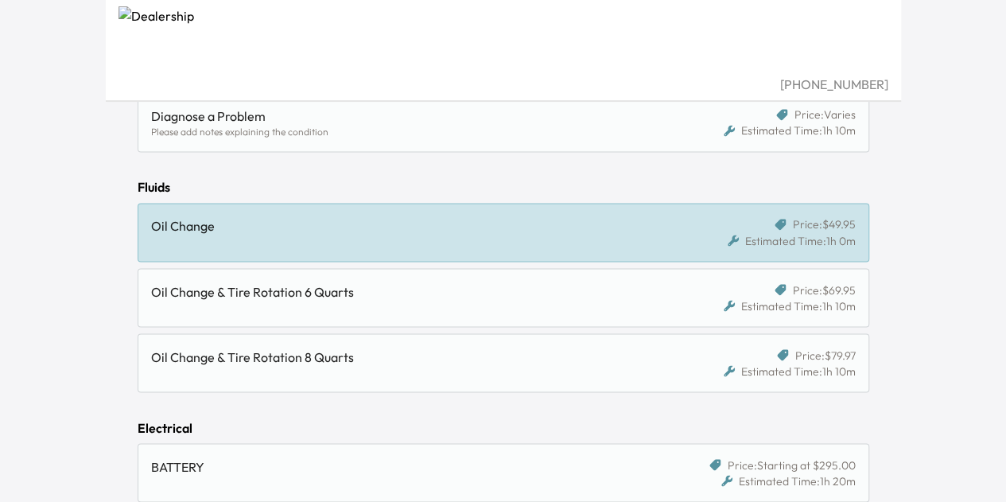
scroll to position [1465, 0]
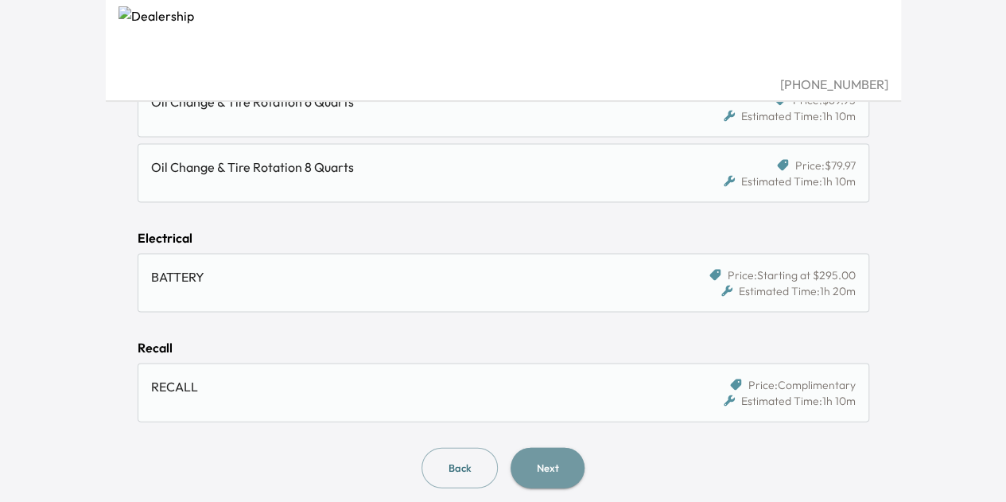
click at [552, 447] on button "Next" at bounding box center [548, 467] width 74 height 41
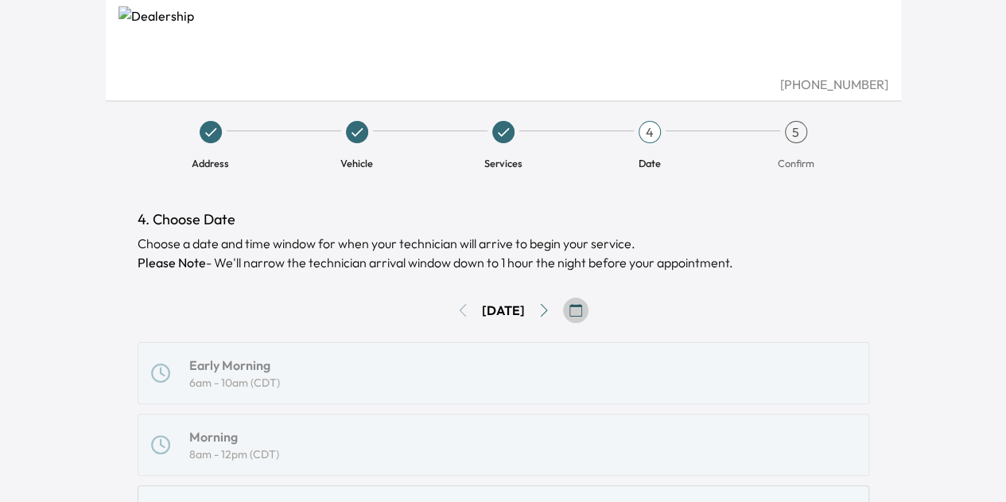
click at [582, 309] on icon "button" at bounding box center [575, 310] width 13 height 13
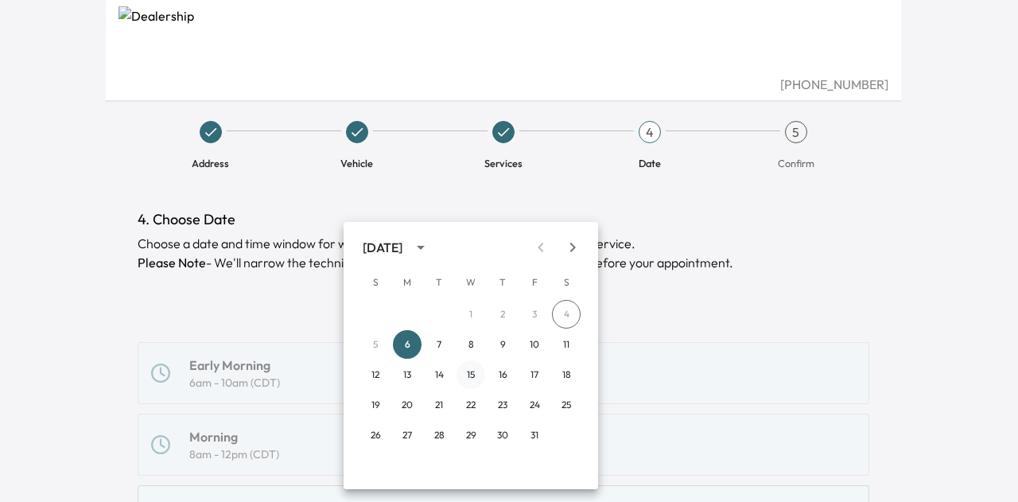
click at [466, 369] on button "15" at bounding box center [470, 374] width 29 height 29
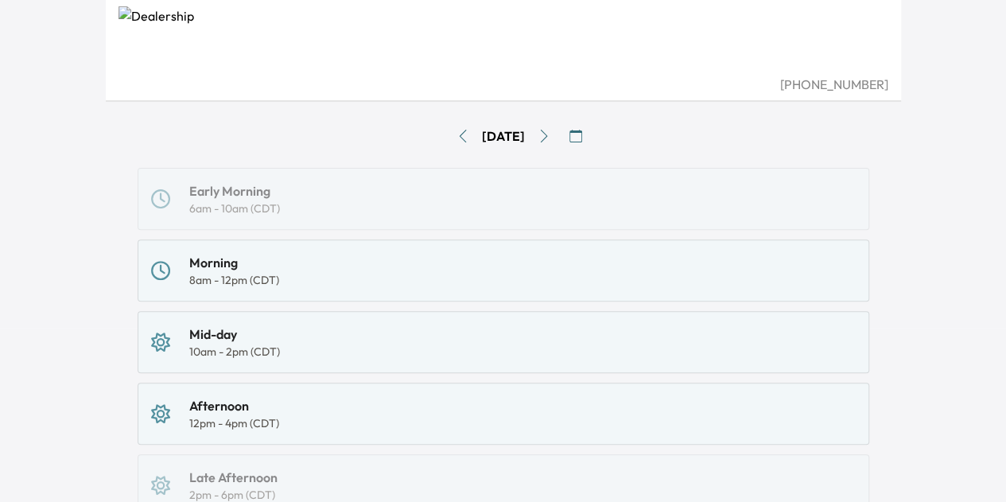
scroll to position [177, 0]
click at [294, 262] on div "Morning 8am - 12pm (CDT)" at bounding box center [503, 267] width 705 height 35
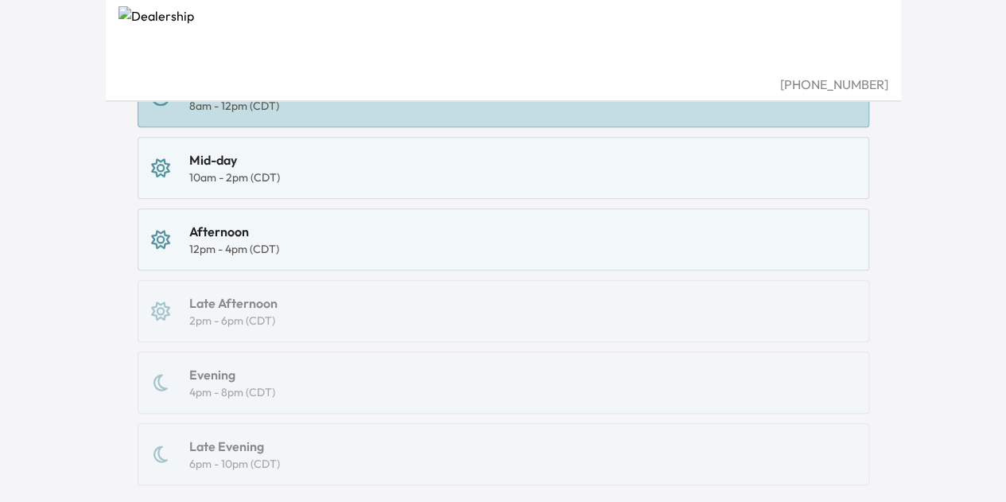
scroll to position [463, 0]
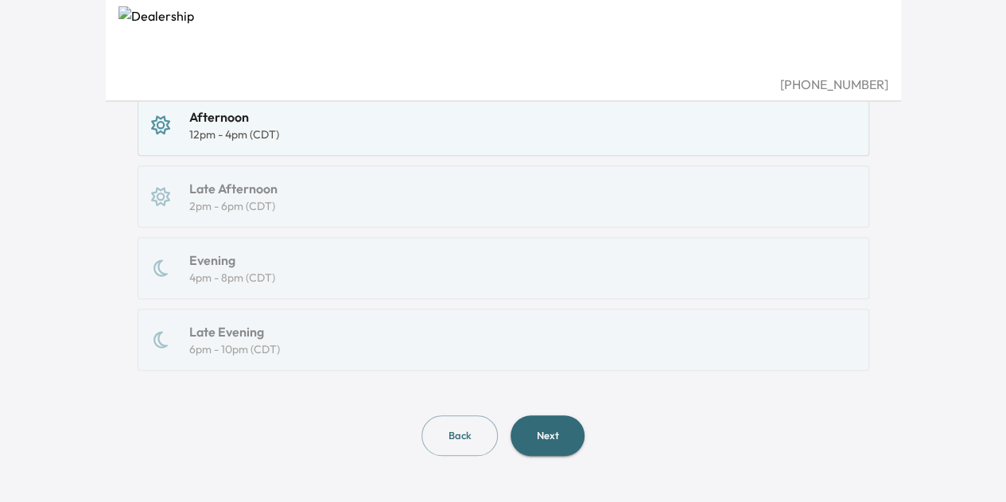
click at [551, 435] on button "Next" at bounding box center [548, 435] width 74 height 41
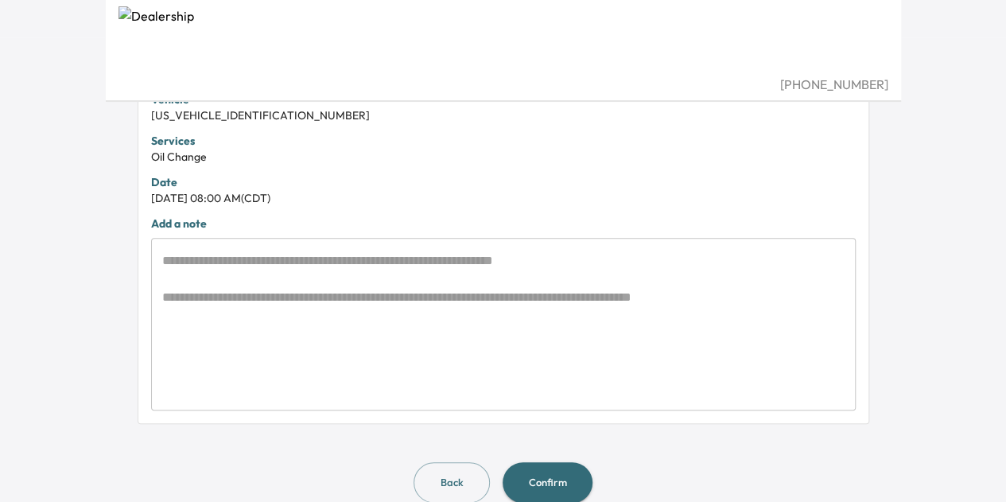
scroll to position [489, 0]
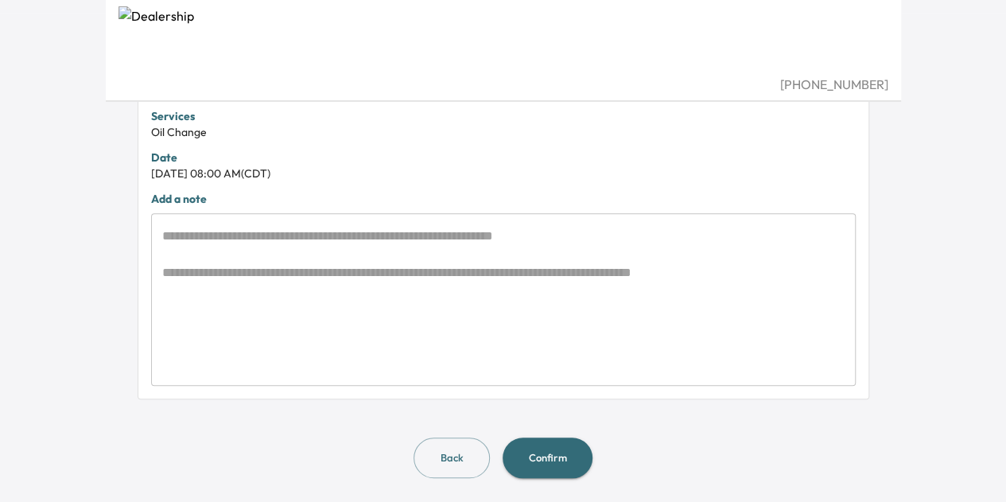
click at [535, 445] on button "Confirm" at bounding box center [548, 457] width 90 height 41
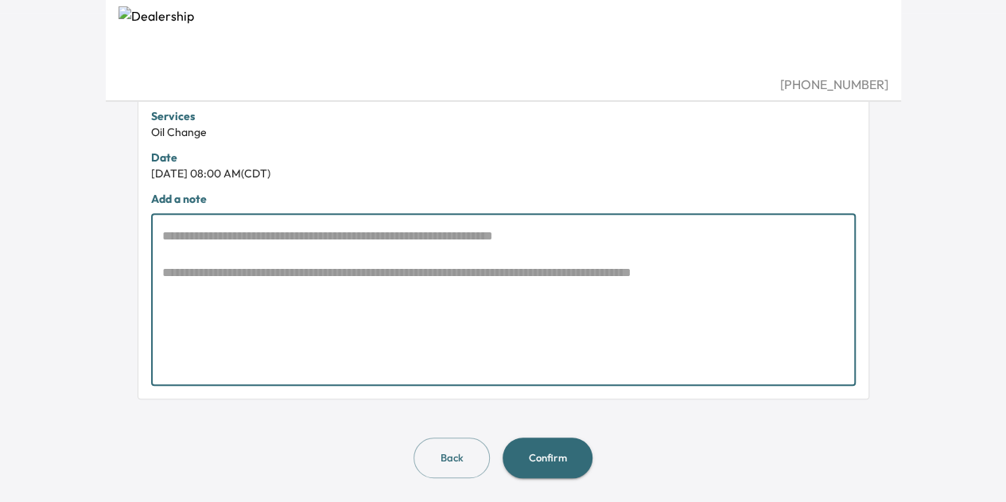
click at [302, 246] on textarea at bounding box center [503, 300] width 682 height 146
click at [241, 238] on textarea at bounding box center [503, 300] width 682 height 146
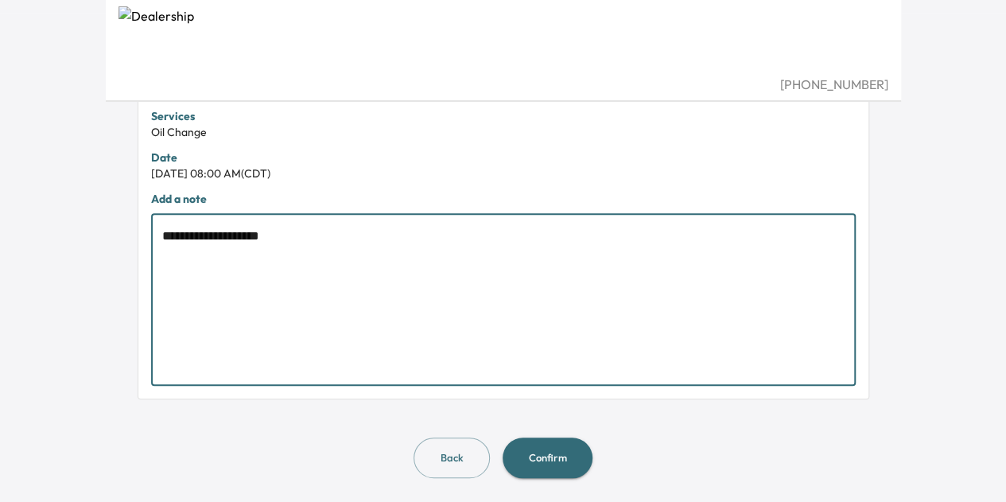
type textarea "**********"
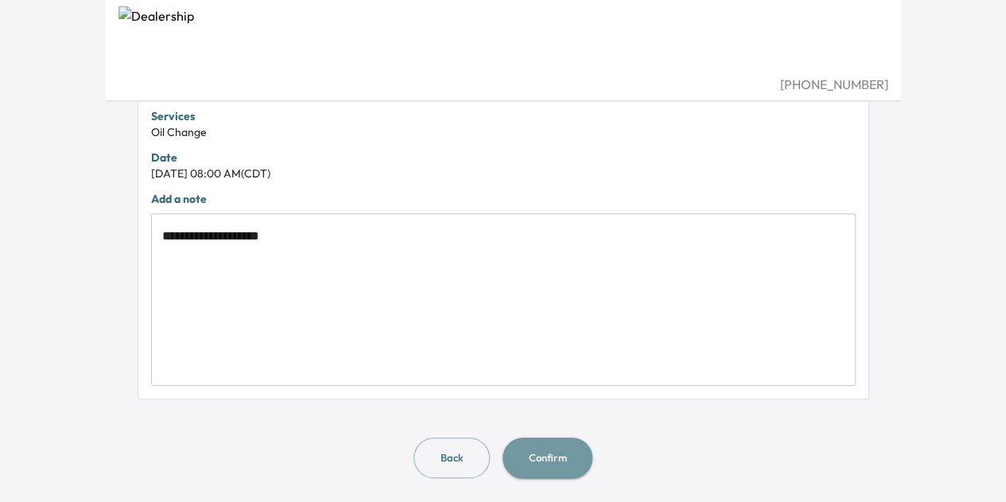
click at [541, 452] on button "Confirm" at bounding box center [548, 457] width 90 height 41
click at [545, 460] on button "Confirm" at bounding box center [548, 457] width 90 height 41
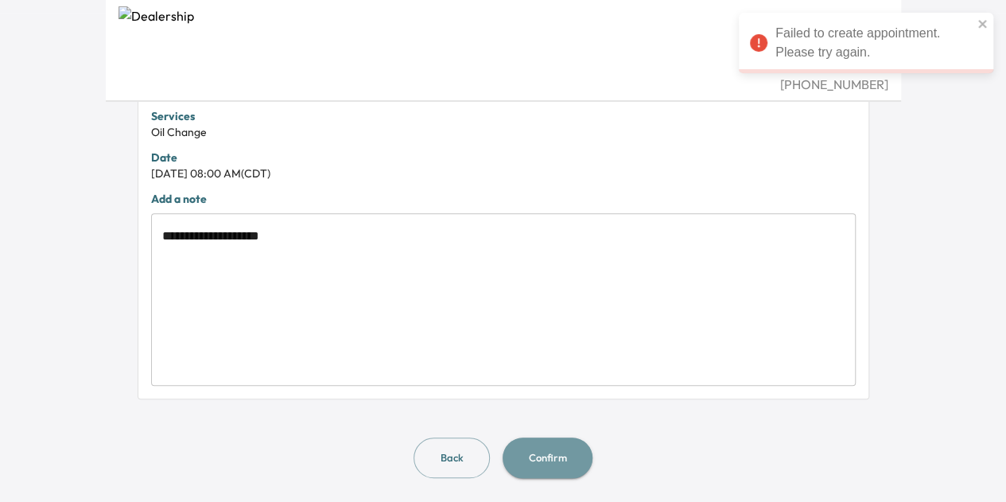
click at [545, 460] on button "Confirm" at bounding box center [548, 457] width 90 height 41
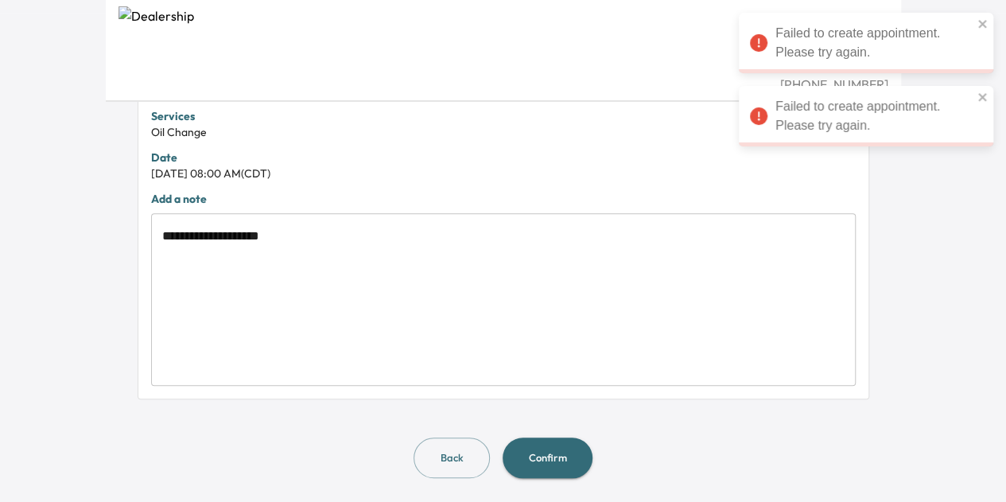
click at [545, 460] on button "Confirm" at bounding box center [548, 457] width 90 height 41
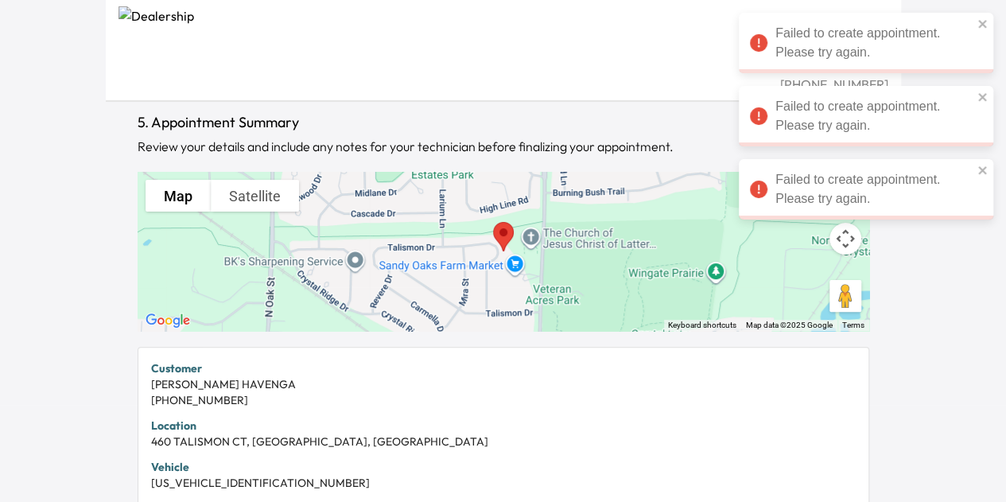
scroll to position [0, 0]
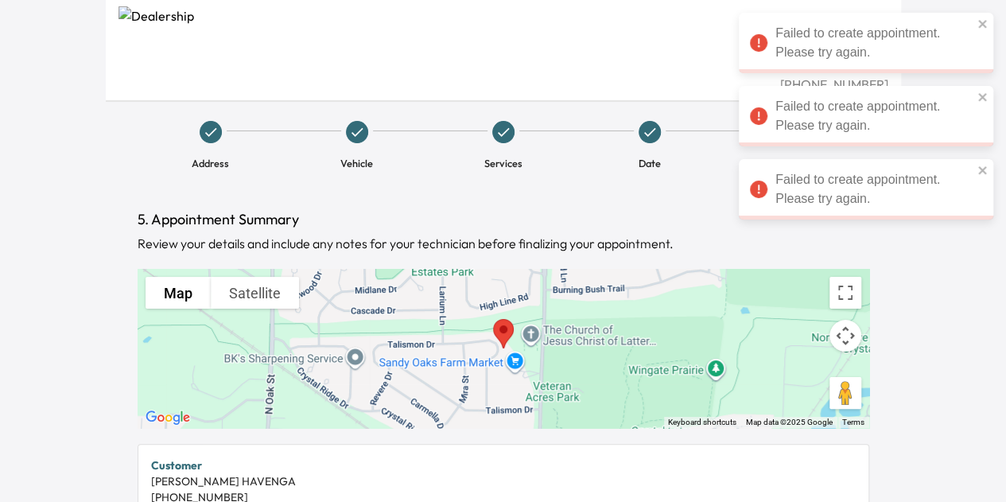
click at [953, 251] on div "**********" at bounding box center [503, 251] width 1006 height 502
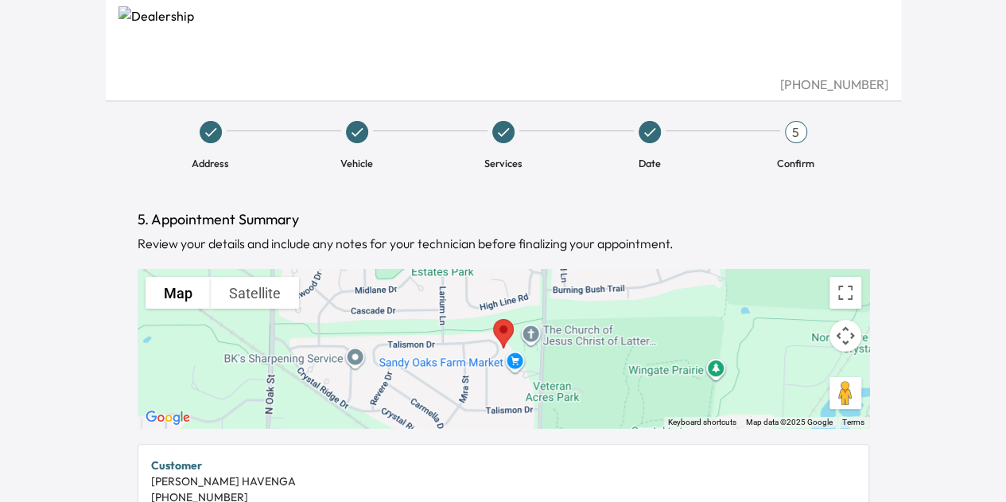
click at [571, 216] on h1 "5. Appointment Summary" at bounding box center [504, 219] width 732 height 22
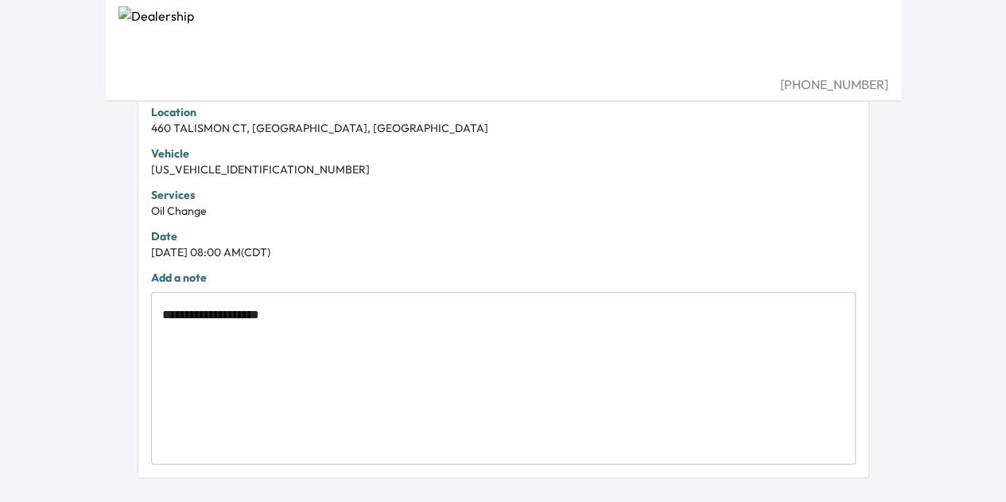
scroll to position [489, 0]
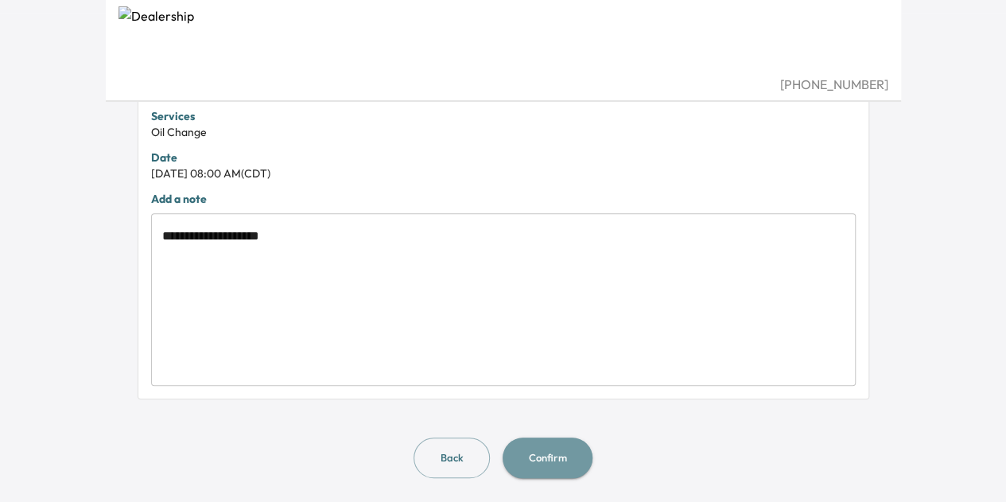
click at [557, 441] on button "Confirm" at bounding box center [548, 457] width 90 height 41
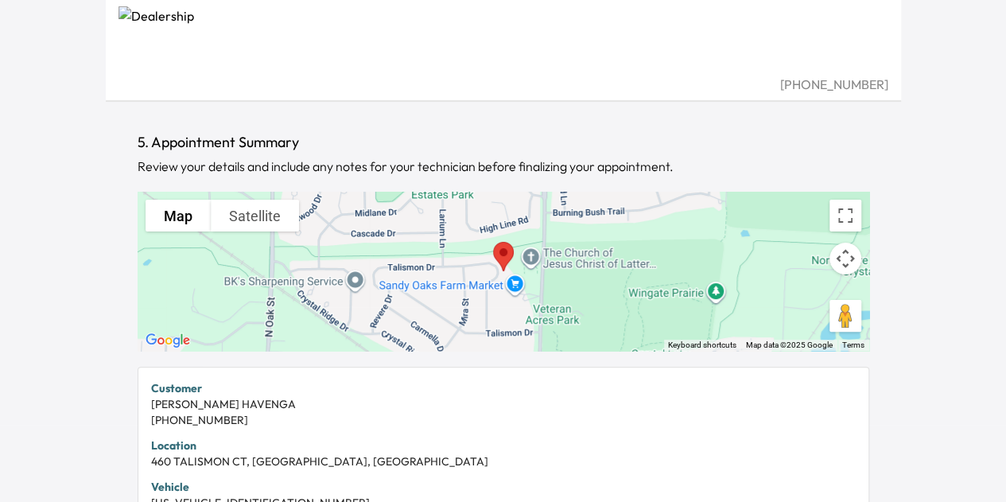
scroll to position [0, 0]
